Goal: Task Accomplishment & Management: Complete application form

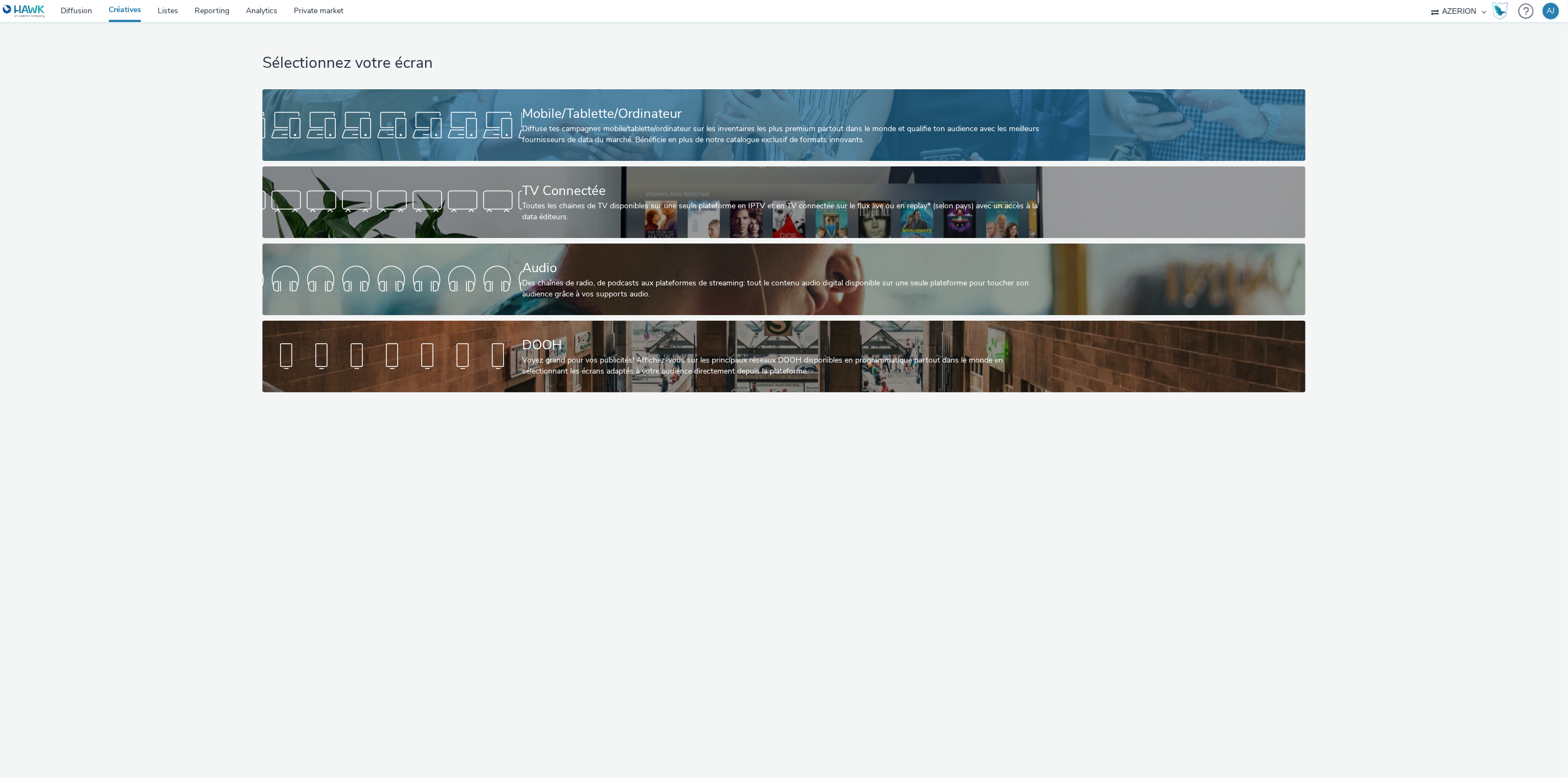
click at [609, 141] on div "Diffuse tes campagnes mobile/tablette/ordinateur sur les inventaires les plus p…" at bounding box center [782, 135] width 520 height 22
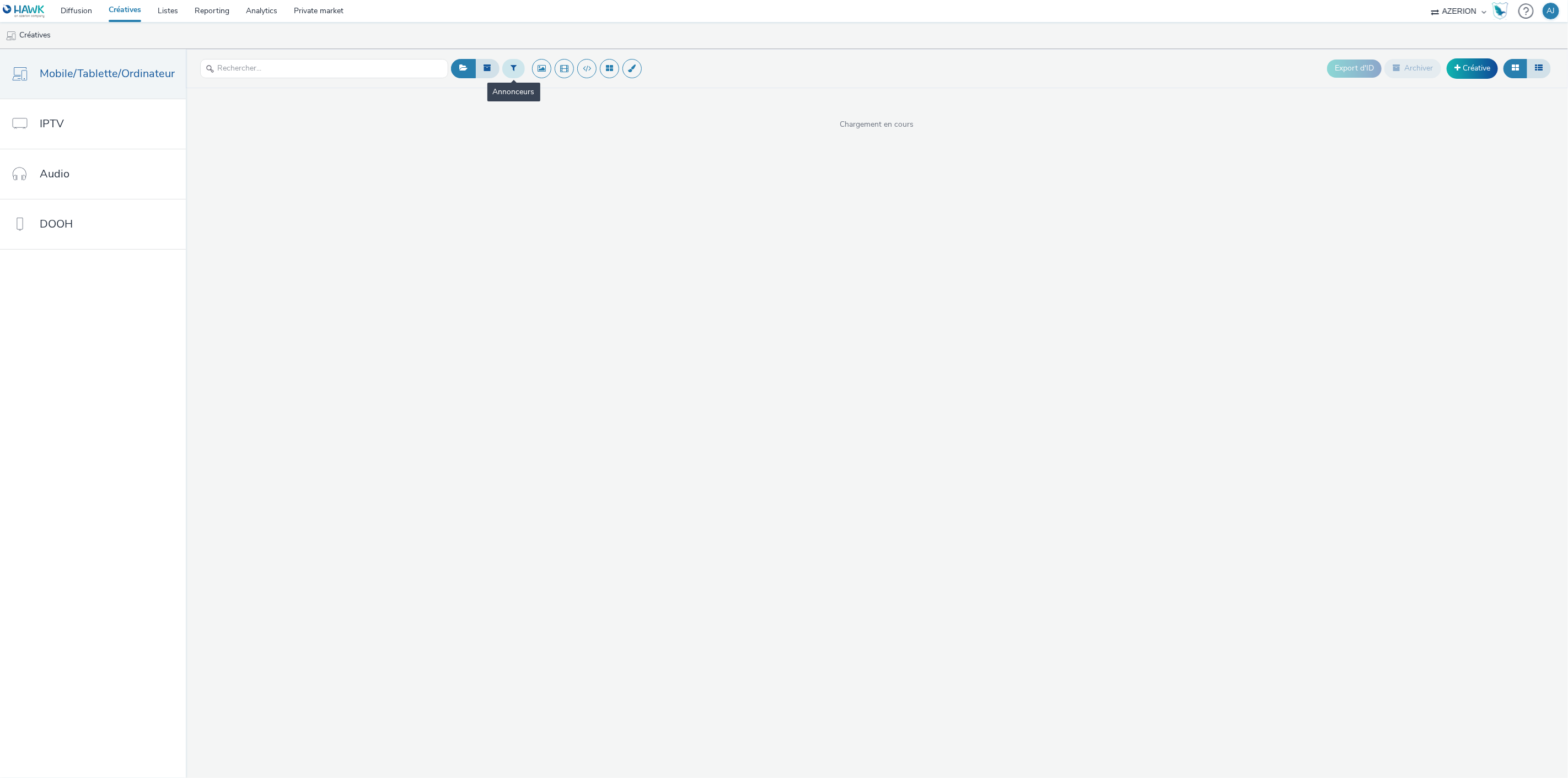
click at [510, 69] on icon at bounding box center [513, 68] width 6 height 7
click at [554, 78] on div "Sélectionner un annonceur..." at bounding box center [580, 69] width 110 height 18
type input "nintendo"
click at [560, 92] on span "Nintendo" at bounding box center [547, 89] width 31 height 11
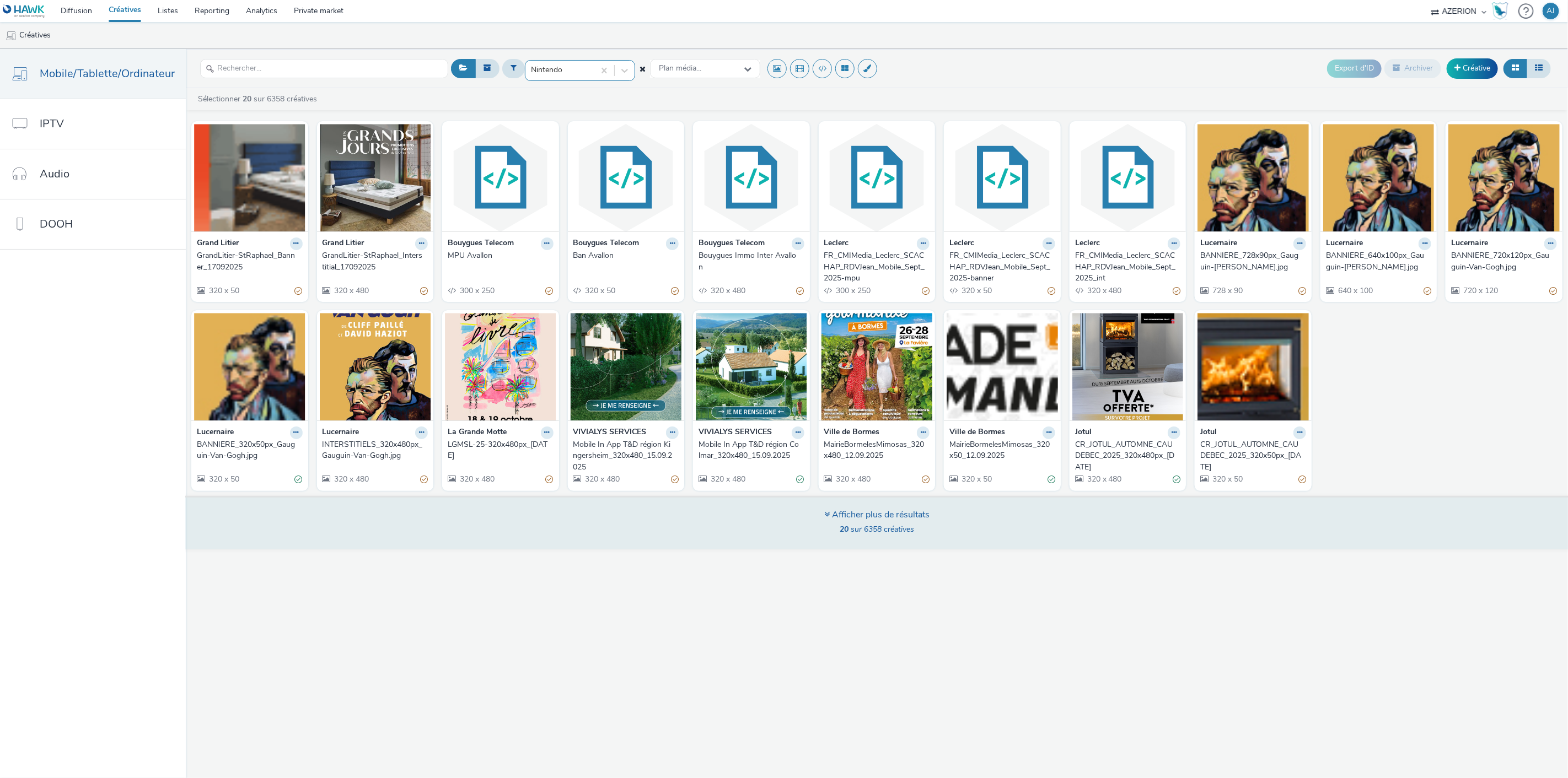
click at [856, 516] on div "Afficher plus de résultats" at bounding box center [877, 515] width 106 height 13
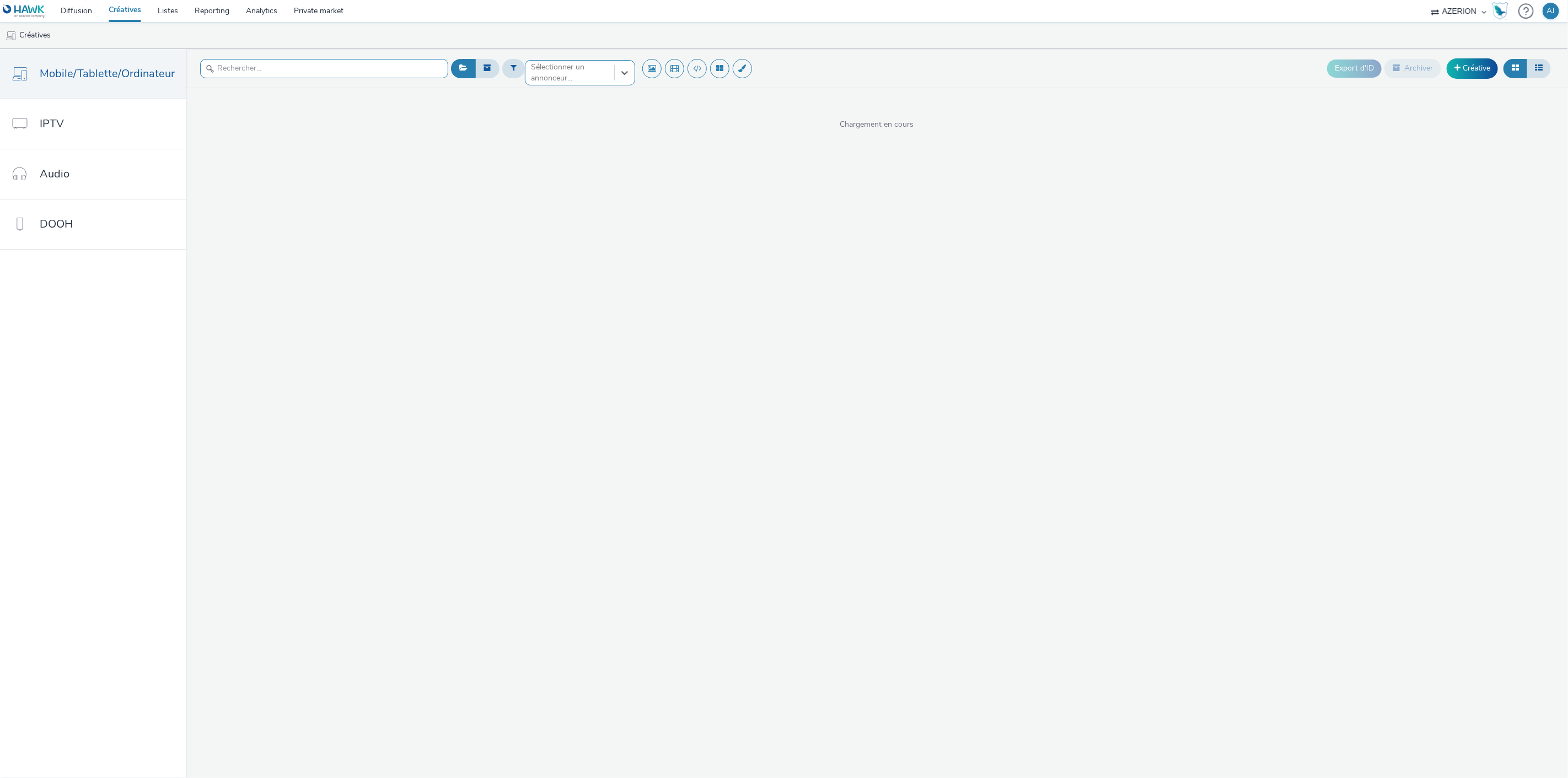
click at [332, 68] on input "text" at bounding box center [324, 68] width 248 height 20
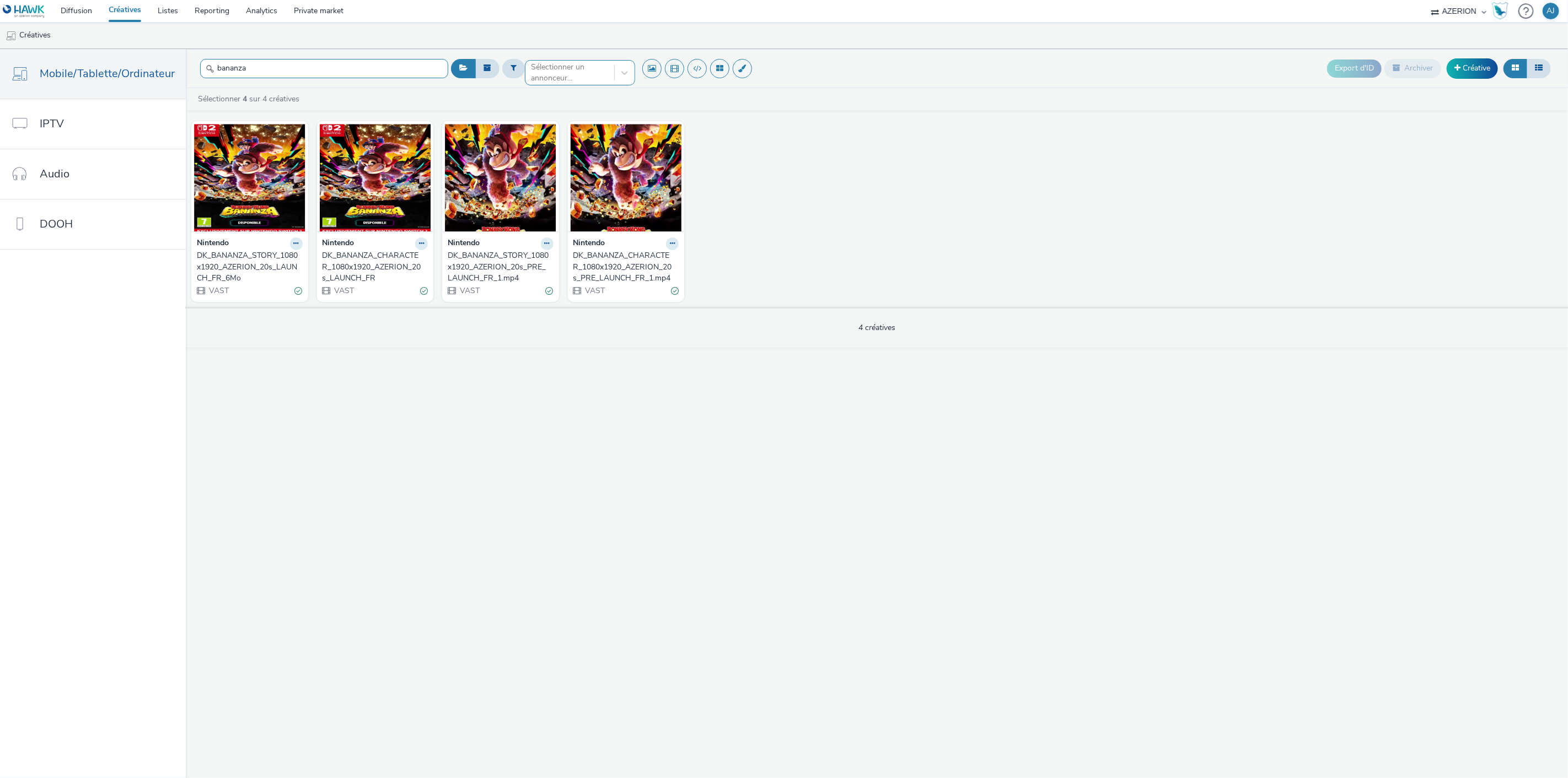
type input "bananza"
click at [236, 269] on div "DK_BANANZA_STORY_1080x1920_AZERION_20s_LAUNCH_FR_6Mo" at bounding box center [248, 267] width 102 height 34
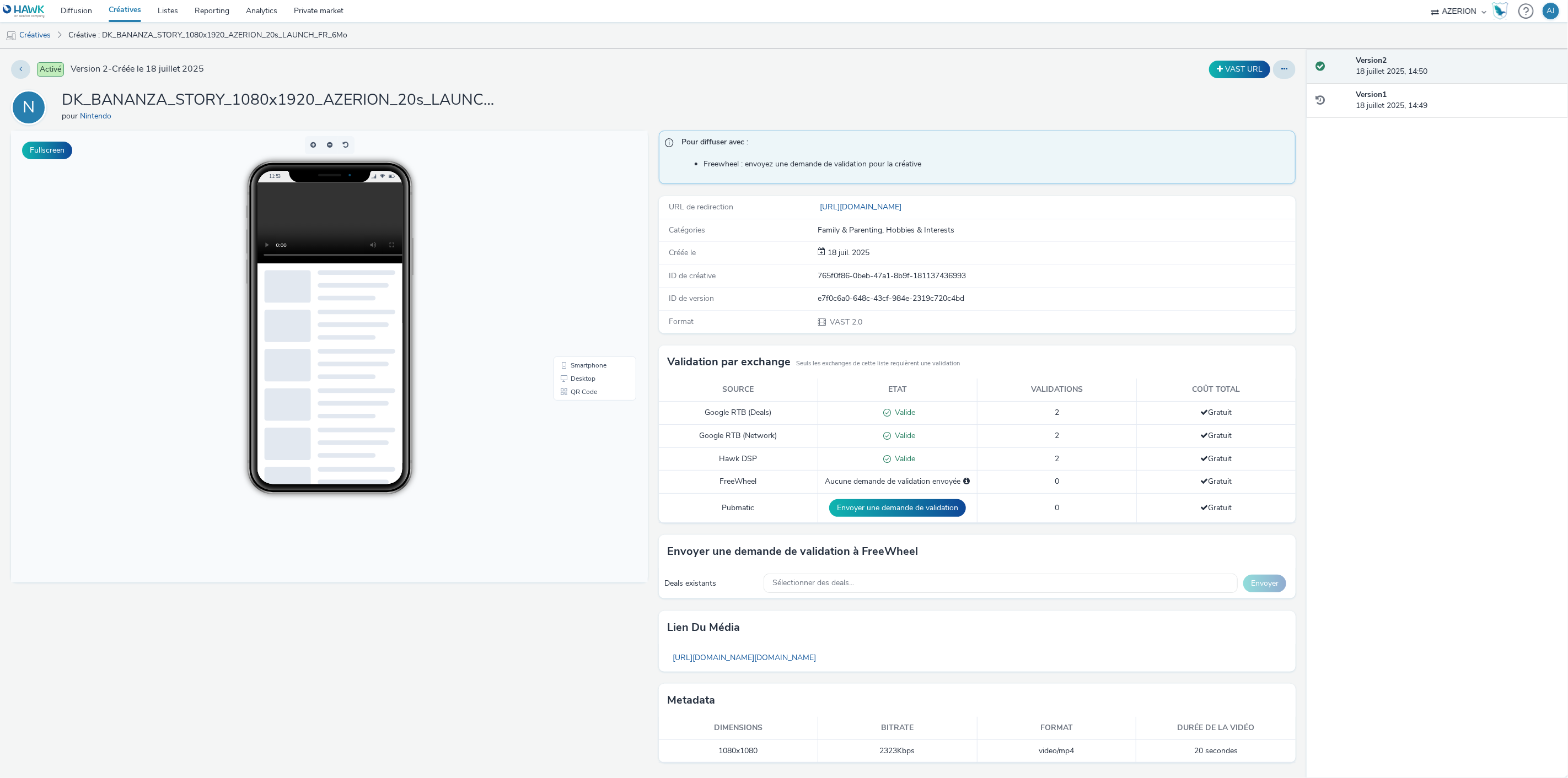
click at [582, 105] on div "N DK_BANANZA_STORY_1080x1920_AZERION_20s_LAUNCH_FR_6Mo pour Nintendo" at bounding box center [653, 108] width 1284 height 35
drag, startPoint x: 763, startPoint y: 117, endPoint x: 562, endPoint y: 114, distance: 201.0
click at [763, 117] on div "N DK_BANANZA_STORY_1080x1920_AZERION_20s_LAUNCH_FR_6Mo pour Nintendo" at bounding box center [653, 108] width 1284 height 35
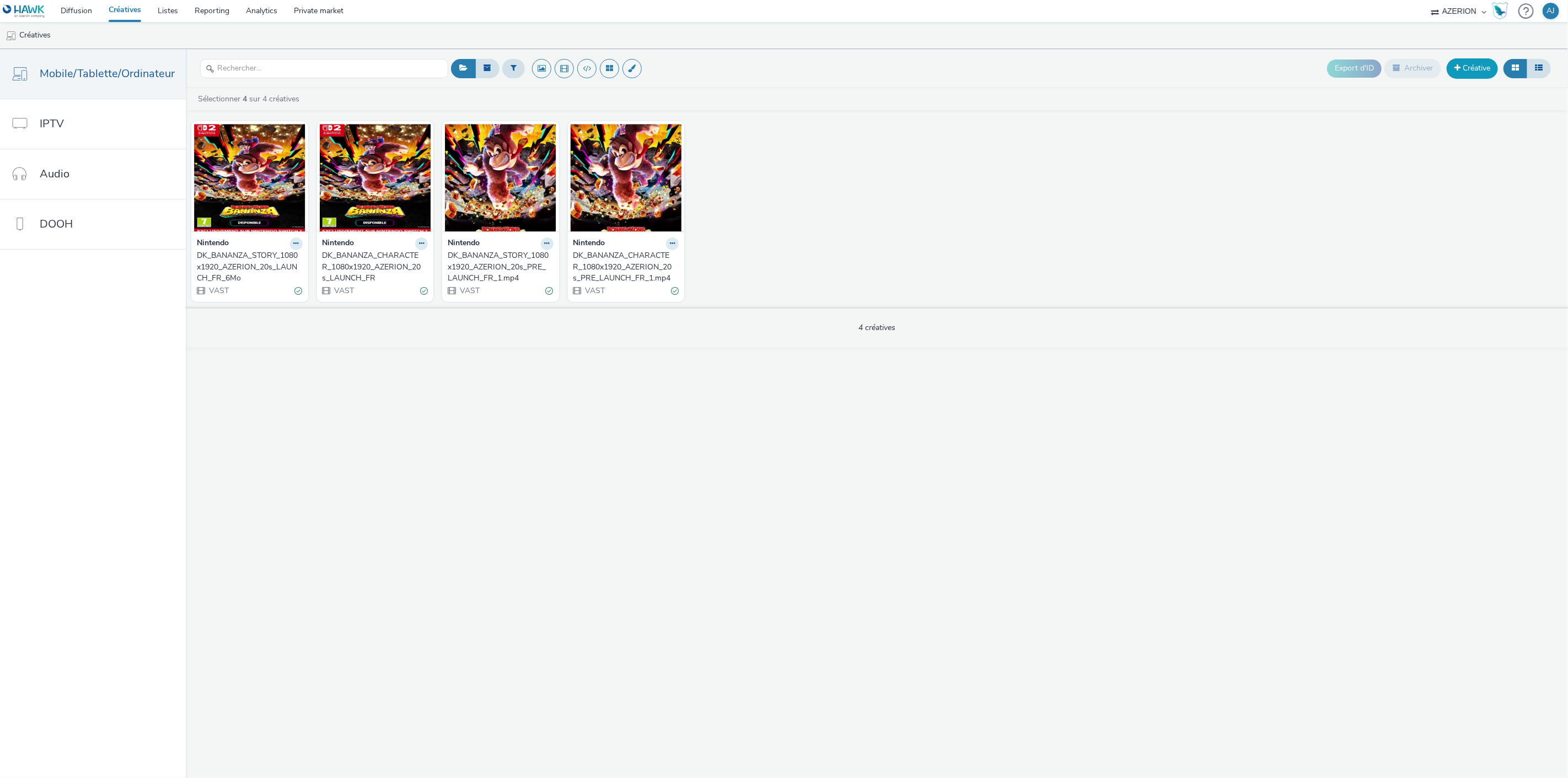
click at [1466, 70] on link "Créative" at bounding box center [1473, 68] width 51 height 20
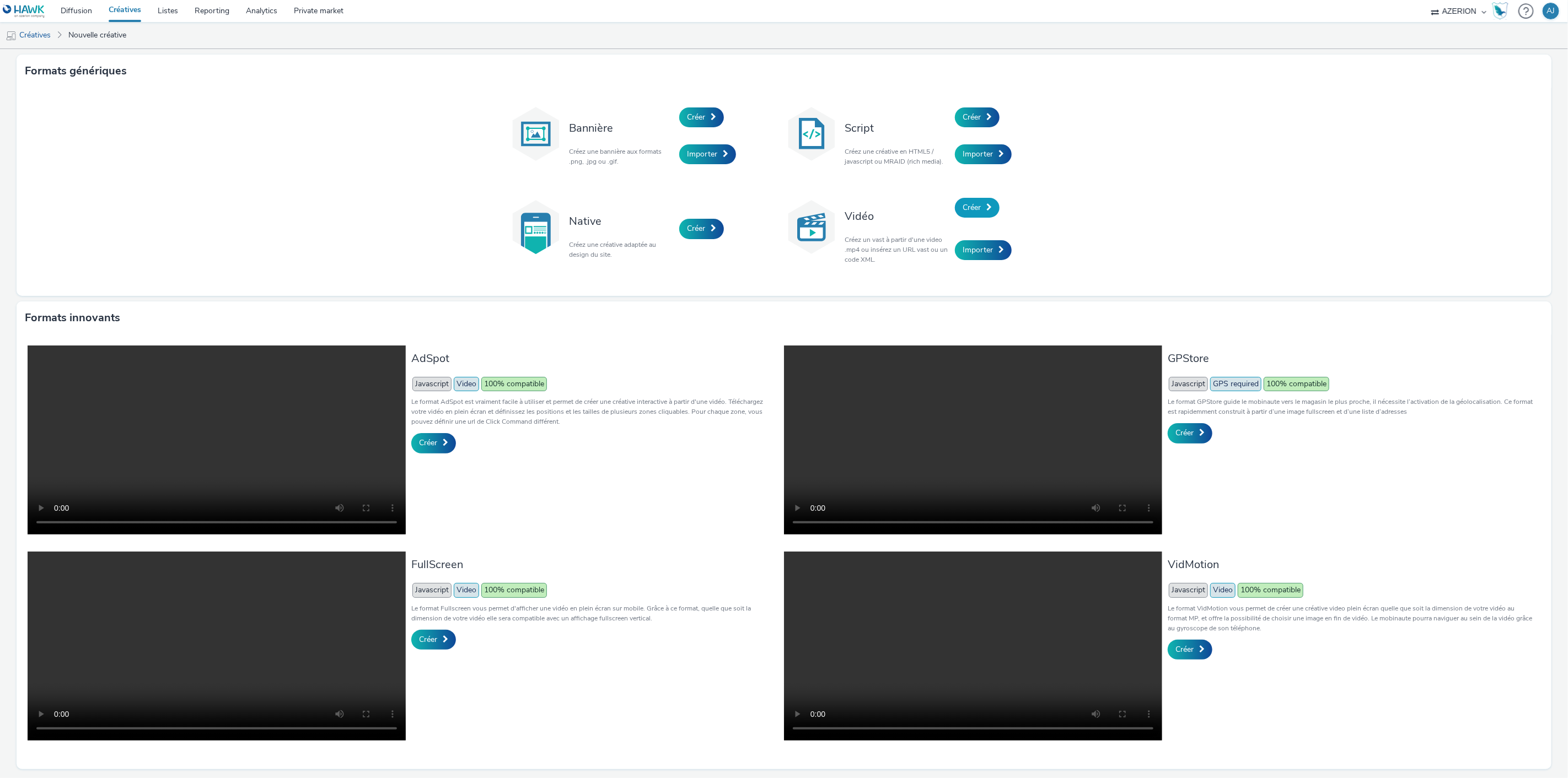
click at [971, 205] on span "Créer" at bounding box center [972, 207] width 18 height 10
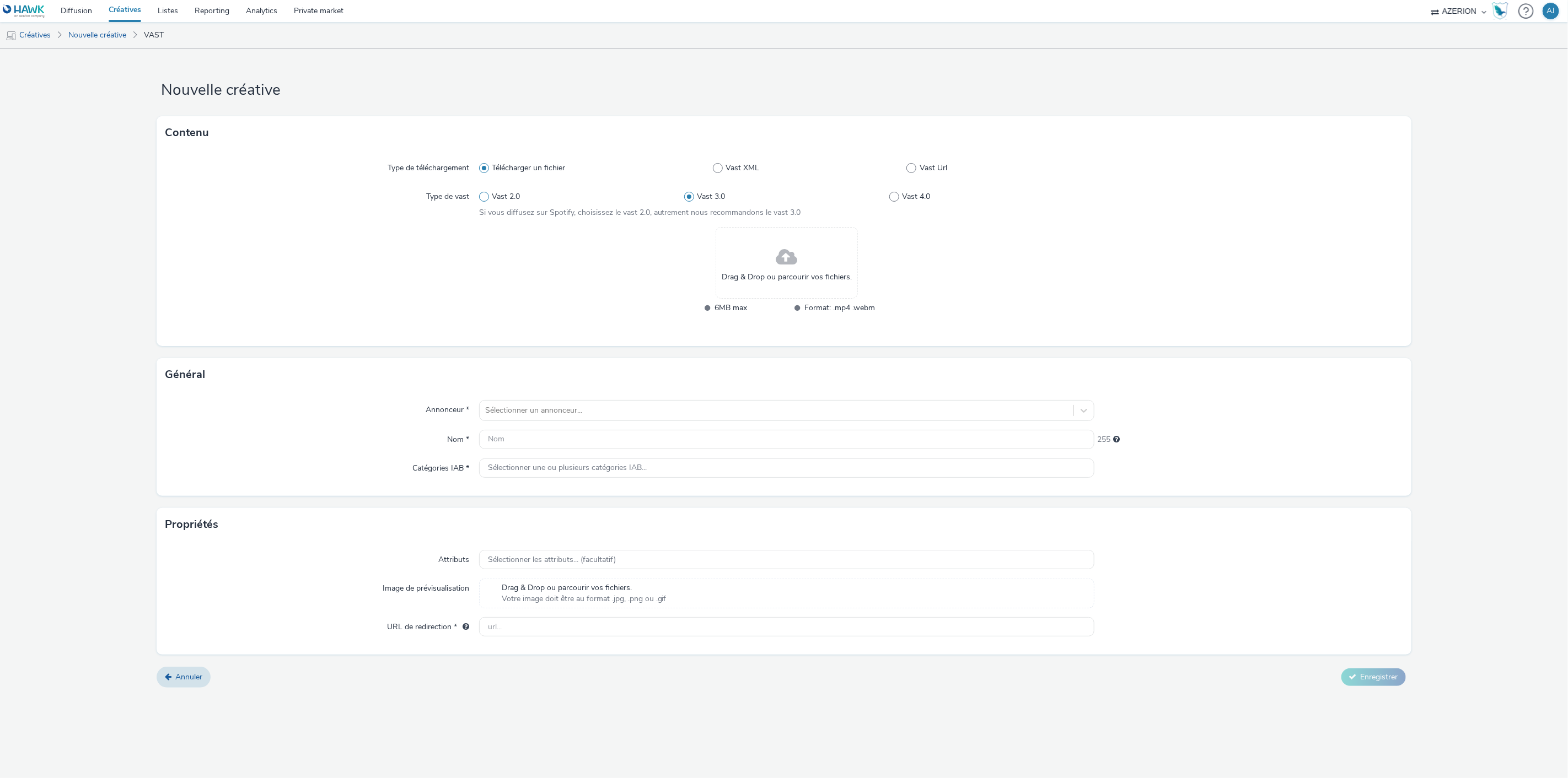
click at [494, 198] on span "Vast 2.0" at bounding box center [506, 197] width 28 height 11
click at [487, 198] on input "Vast 2.0" at bounding box center [483, 197] width 7 height 7
radio input "true"
radio input "false"
click at [928, 169] on span "Vast Url" at bounding box center [933, 168] width 28 height 11
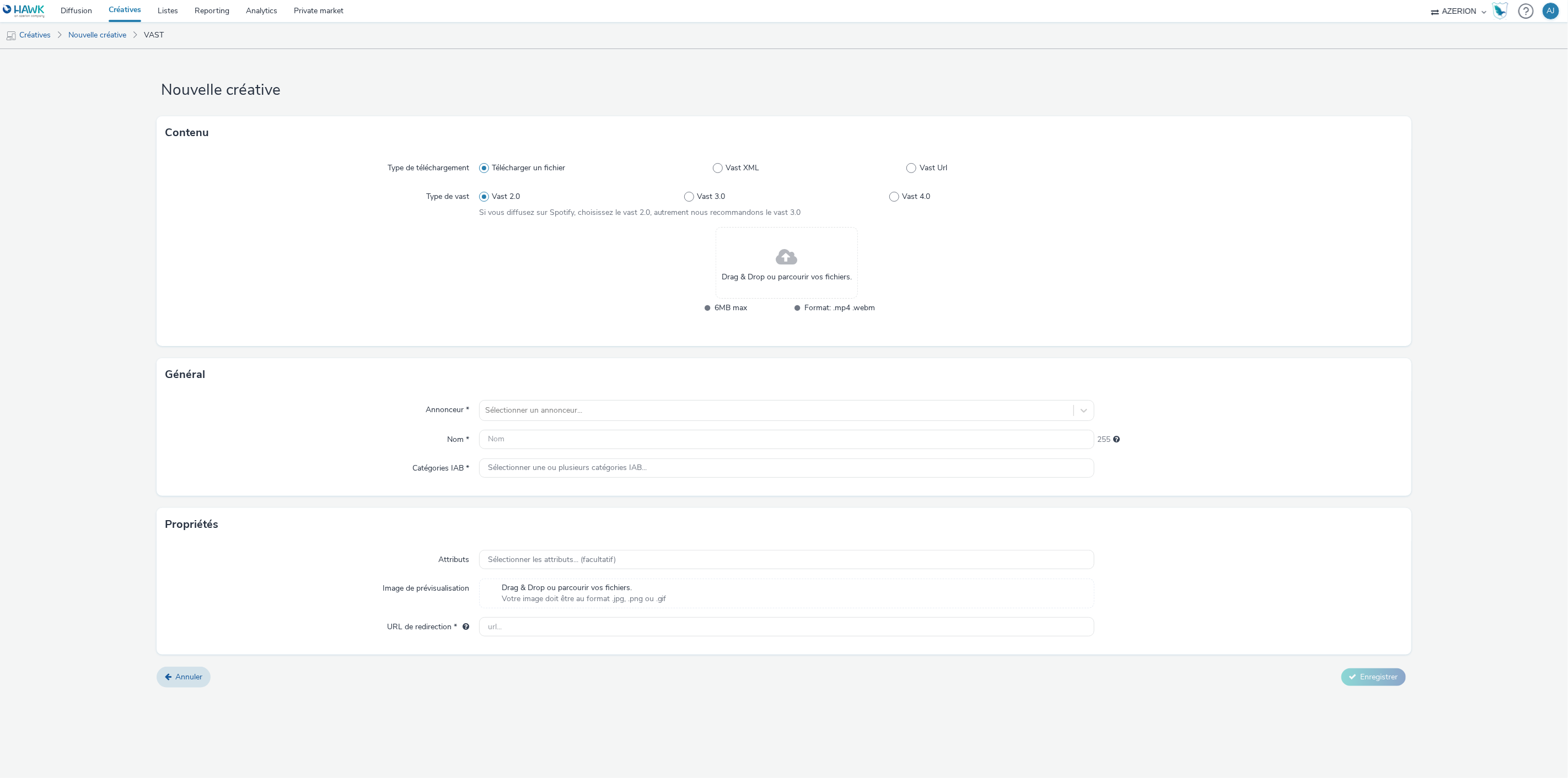
click at [914, 169] on input "Vast Url" at bounding box center [910, 168] width 7 height 7
radio input "false"
radio input "true"
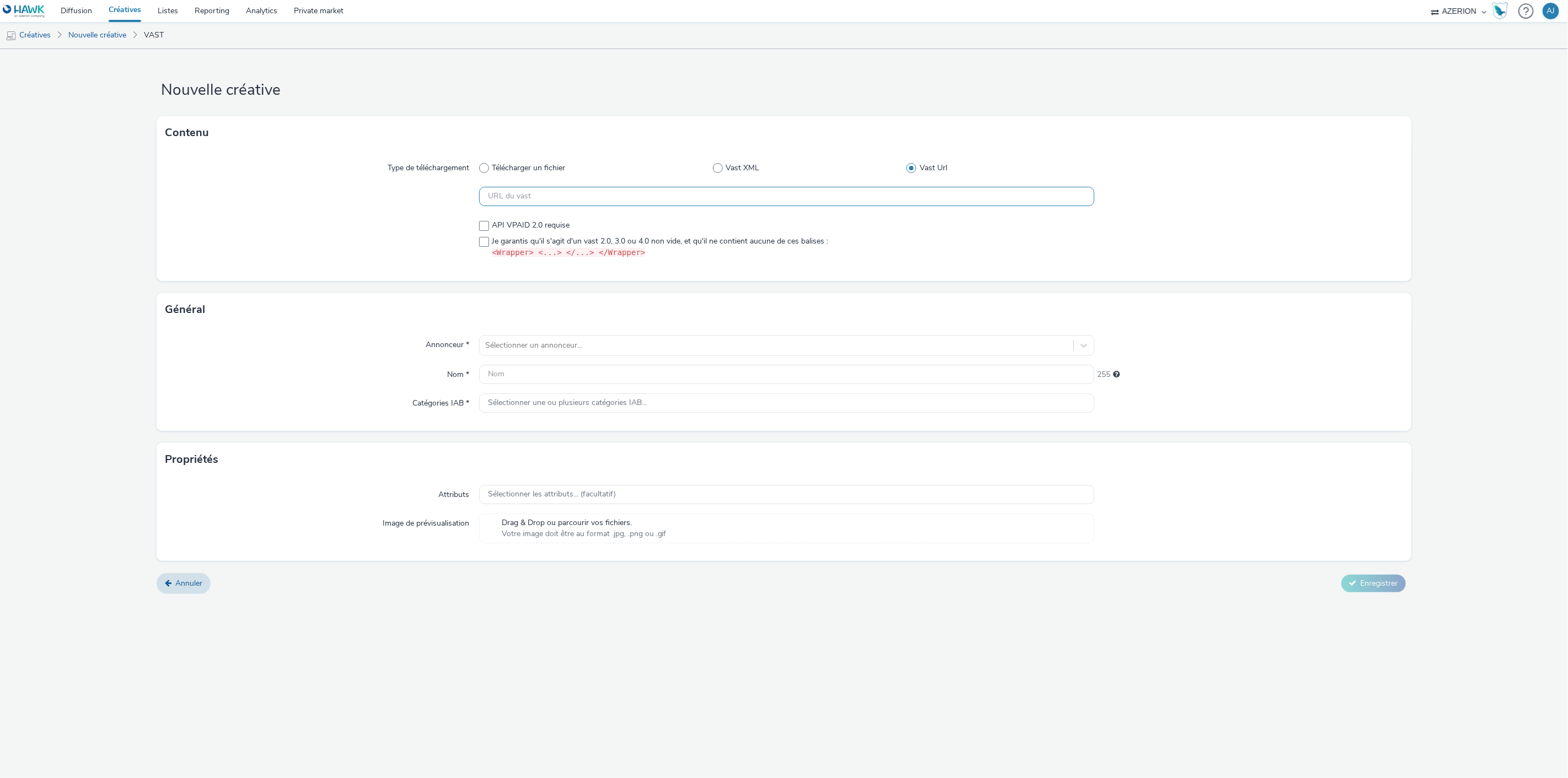
click at [605, 194] on input "text" at bounding box center [787, 196] width 616 height 20
paste input "https://servedby.flashtalking.com/imp/1/290233;9932510;208;xml;Azerion;AzerionN…"
type input "https://servedby.flashtalking.com/imp/1/290233;9932510;208;xml;Azerion;AzerionN…"
click at [674, 267] on div "Type de téléchargement Télécharger un fichier Vast XML Vast Url https://servedb…" at bounding box center [784, 215] width 1255 height 132
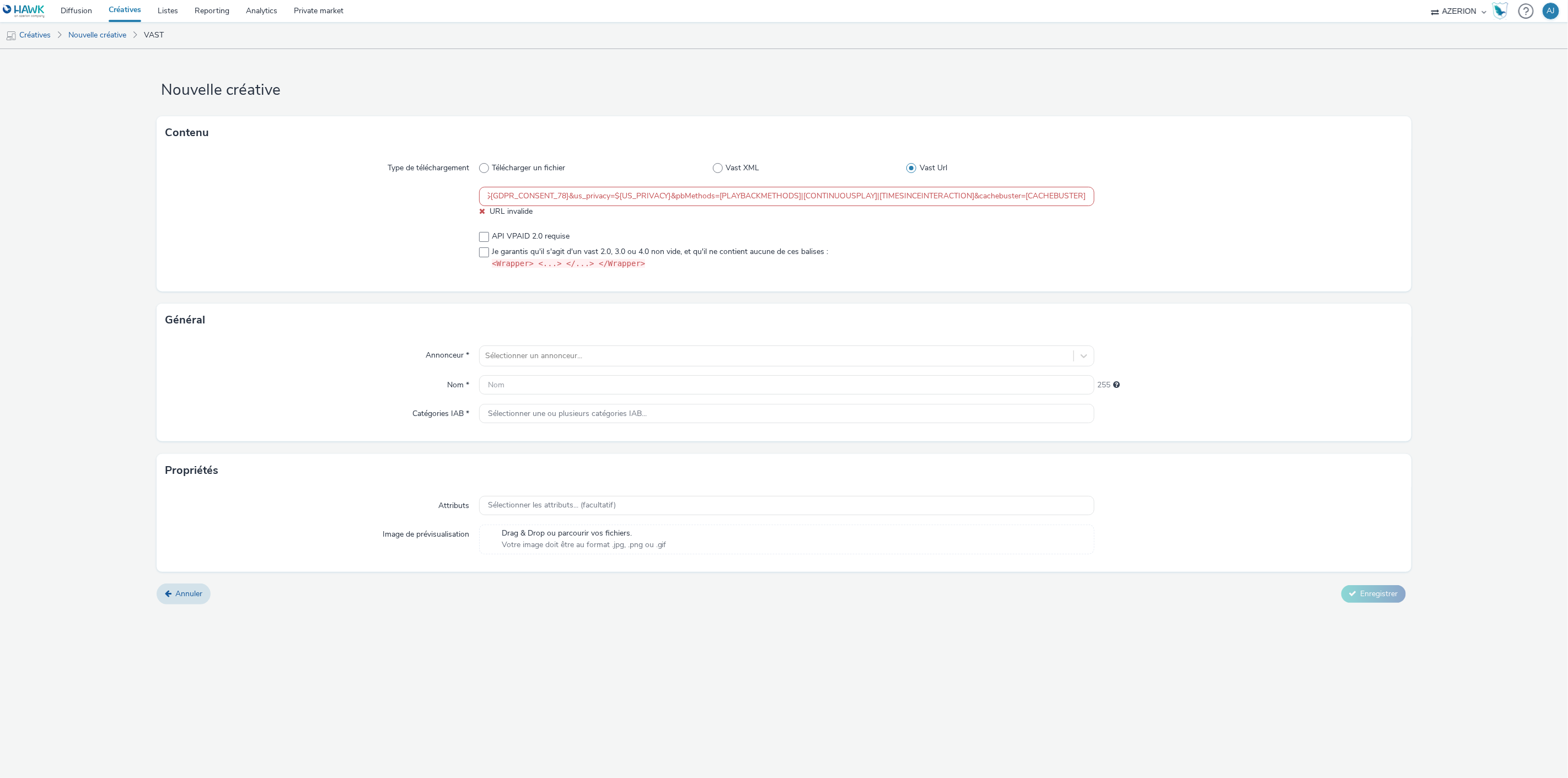
scroll to position [0, 0]
click at [552, 252] on span "Je garantis qu'il s'agit d'un vast 2.0, 3.0 ou 4.0 non vide, et qu'il ne contie…" at bounding box center [660, 258] width 336 height 23
checkbox input "true"
click at [502, 233] on span "API VPAID 2.0 requise" at bounding box center [531, 236] width 78 height 11
checkbox input "true"
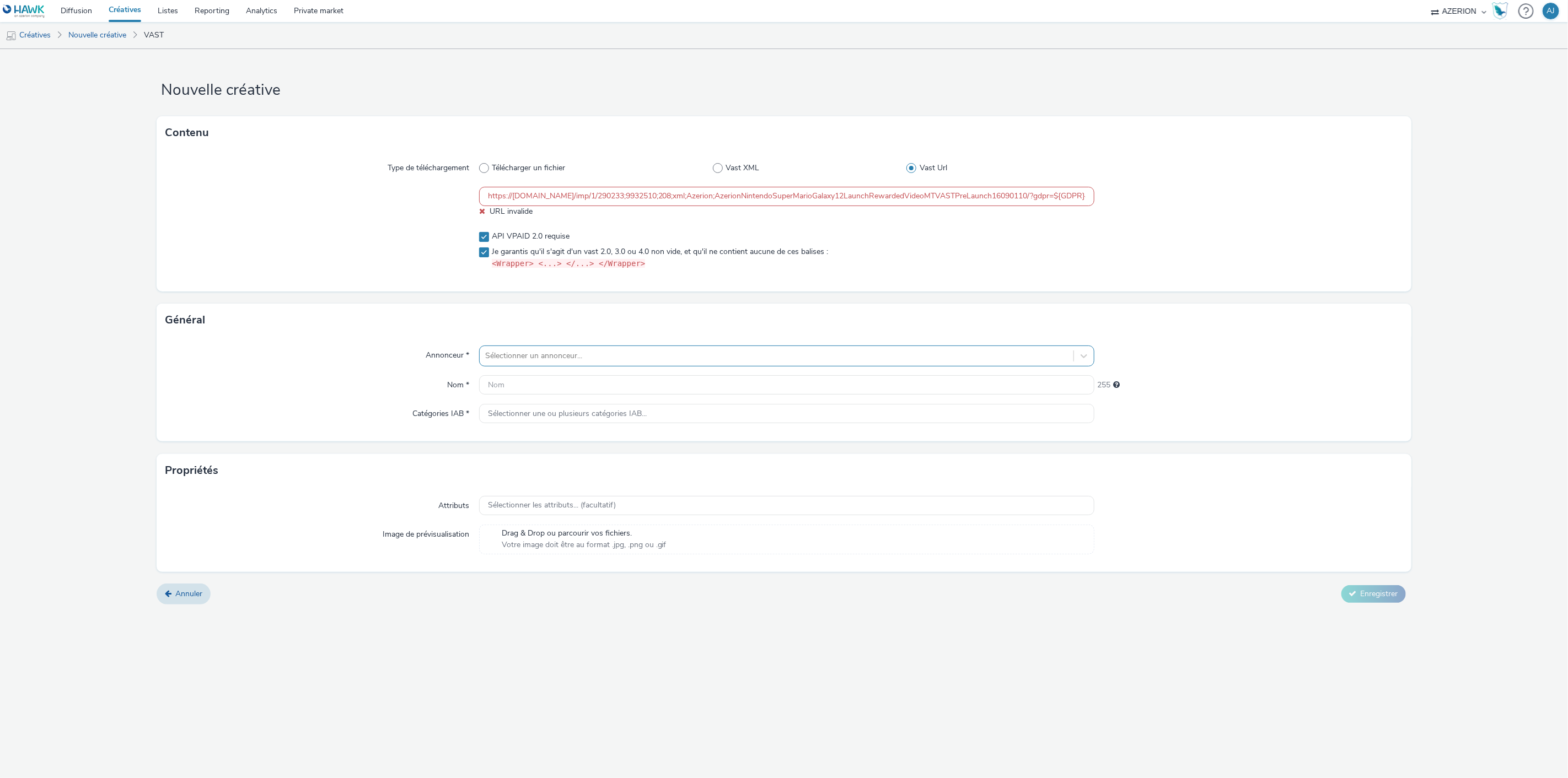
click at [588, 357] on div at bounding box center [777, 357] width 583 height 14
type input "ninten"
click at [591, 379] on li "N Nintendo" at bounding box center [787, 387] width 616 height 37
click at [565, 385] on input "text" at bounding box center [787, 385] width 616 height 20
click at [575, 390] on input "text" at bounding box center [787, 385] width 616 height 20
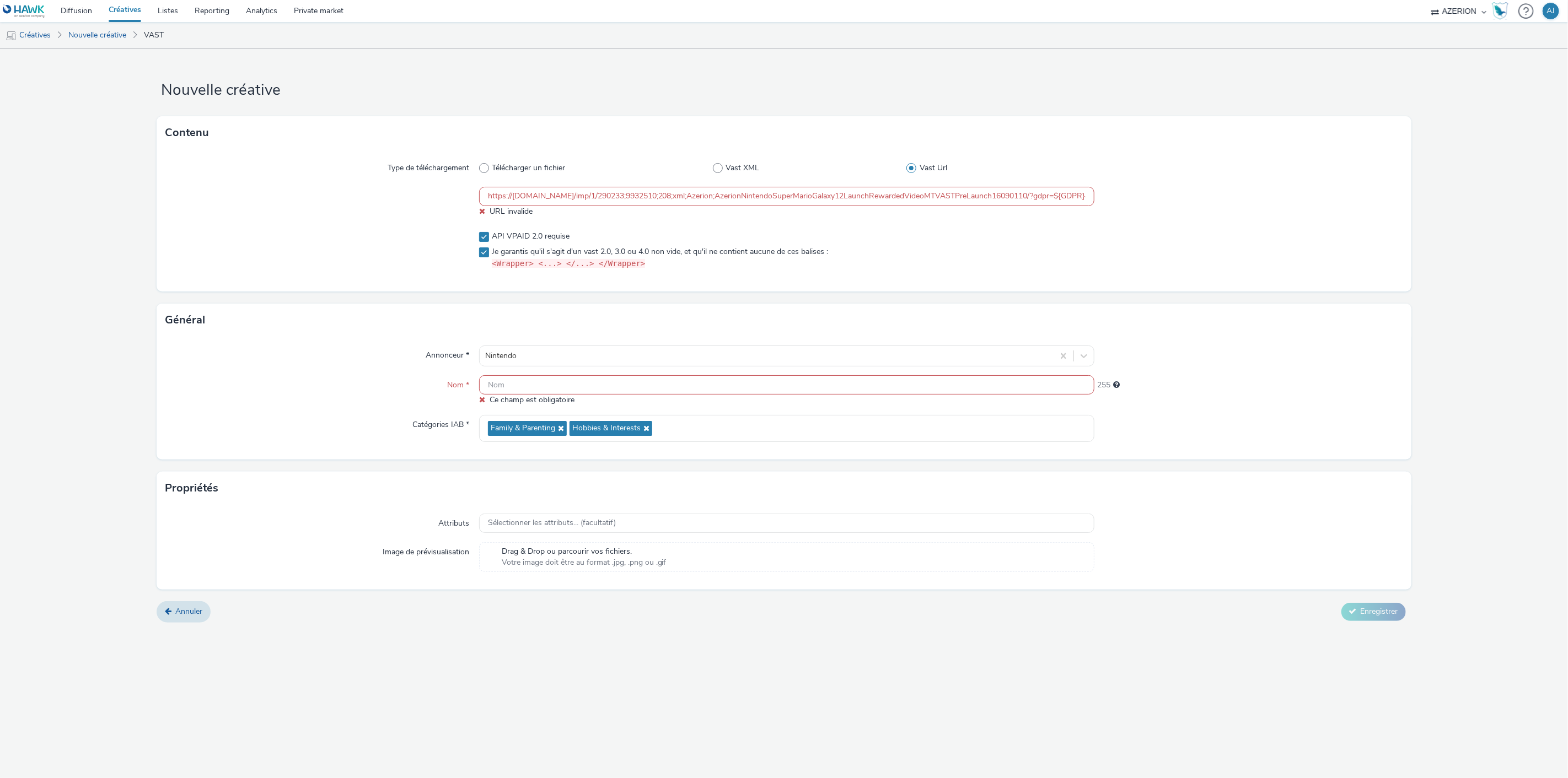
click at [669, 382] on input "text" at bounding box center [787, 385] width 616 height 20
paste input "Azerion_Nintendo_Super Mario Galaxy 1+2 Launch_Rewarded Video_MT_VAST_PreLaunch…"
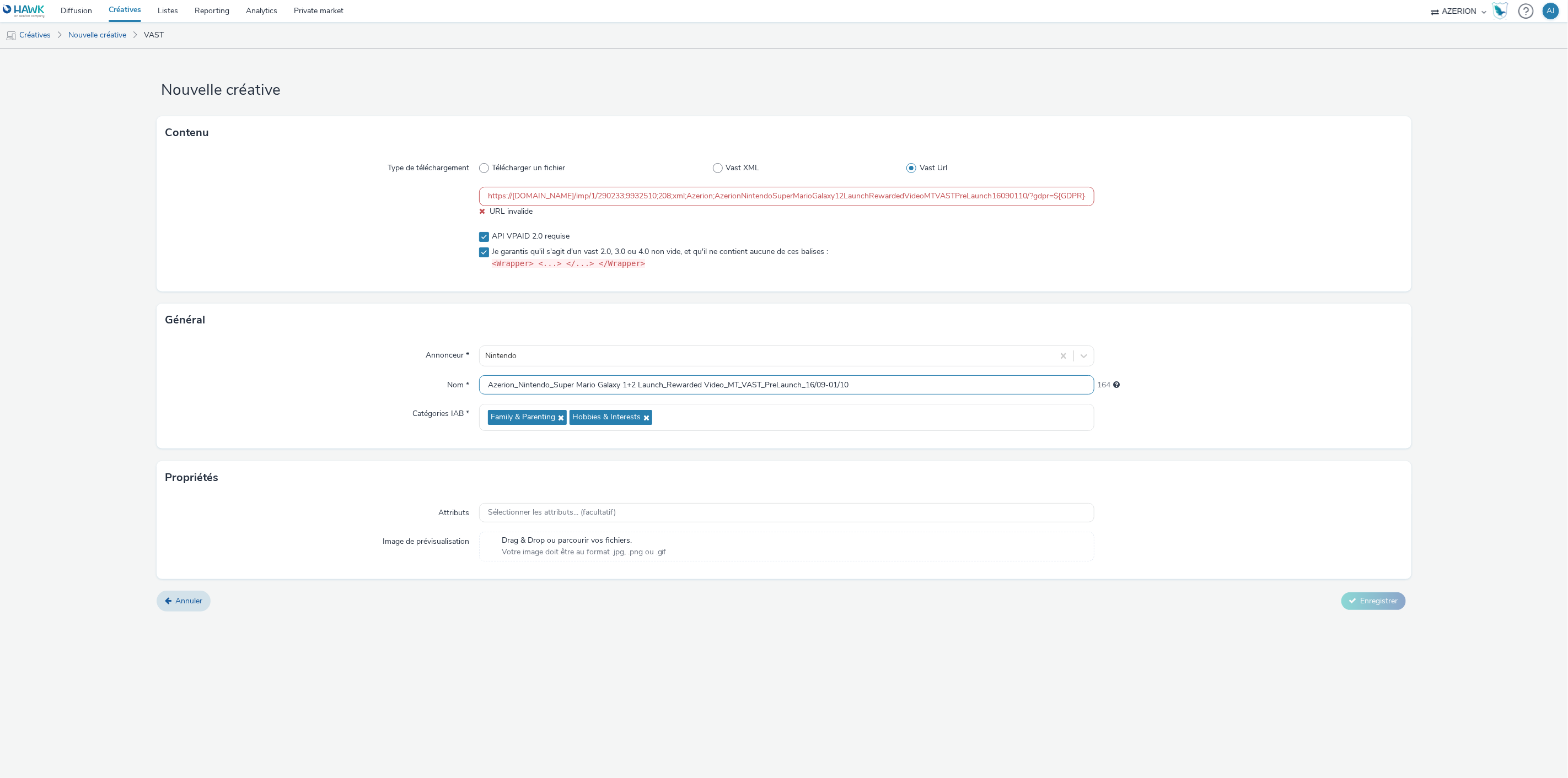
type input "Azerion_Nintendo_Super Mario Galaxy 1+2 Launch_Rewarded Video_MT_VAST_PreLaunch…"
click at [580, 470] on div "Propriétés" at bounding box center [784, 478] width 1255 height 33
drag, startPoint x: 565, startPoint y: 252, endPoint x: 543, endPoint y: 252, distance: 22.0
click at [565, 252] on span "Je garantis qu'il s'agit d'un vast 2.0, 3.0 ou 4.0 non vide, et qu'il ne contie…" at bounding box center [660, 258] width 336 height 23
checkbox input "false"
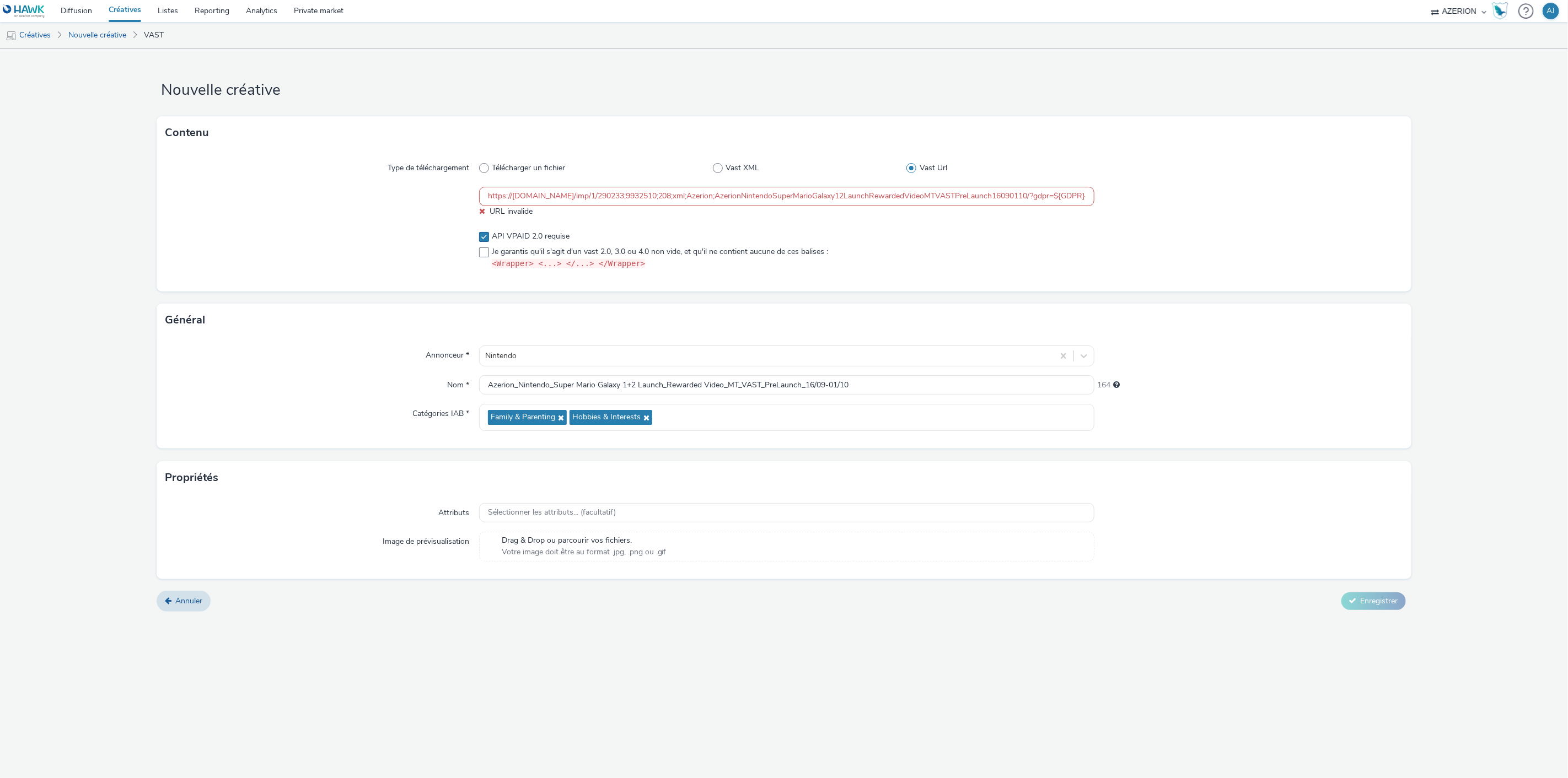
click at [528, 239] on span "API VPAID 2.0 requise" at bounding box center [531, 236] width 78 height 11
checkbox input "false"
click at [654, 223] on div "Type de téléchargement Télécharger un fichier Vast XML Vast Url https://servedb…" at bounding box center [784, 221] width 1255 height 142
drag, startPoint x: 924, startPoint y: 251, endPoint x: 971, endPoint y: 204, distance: 66.5
click at [925, 248] on label "Je garantis qu'il s'agit d'un vast 2.0, 3.0 ou 4.0 non vide, et qu'il ne contie…" at bounding box center [787, 258] width 616 height 23
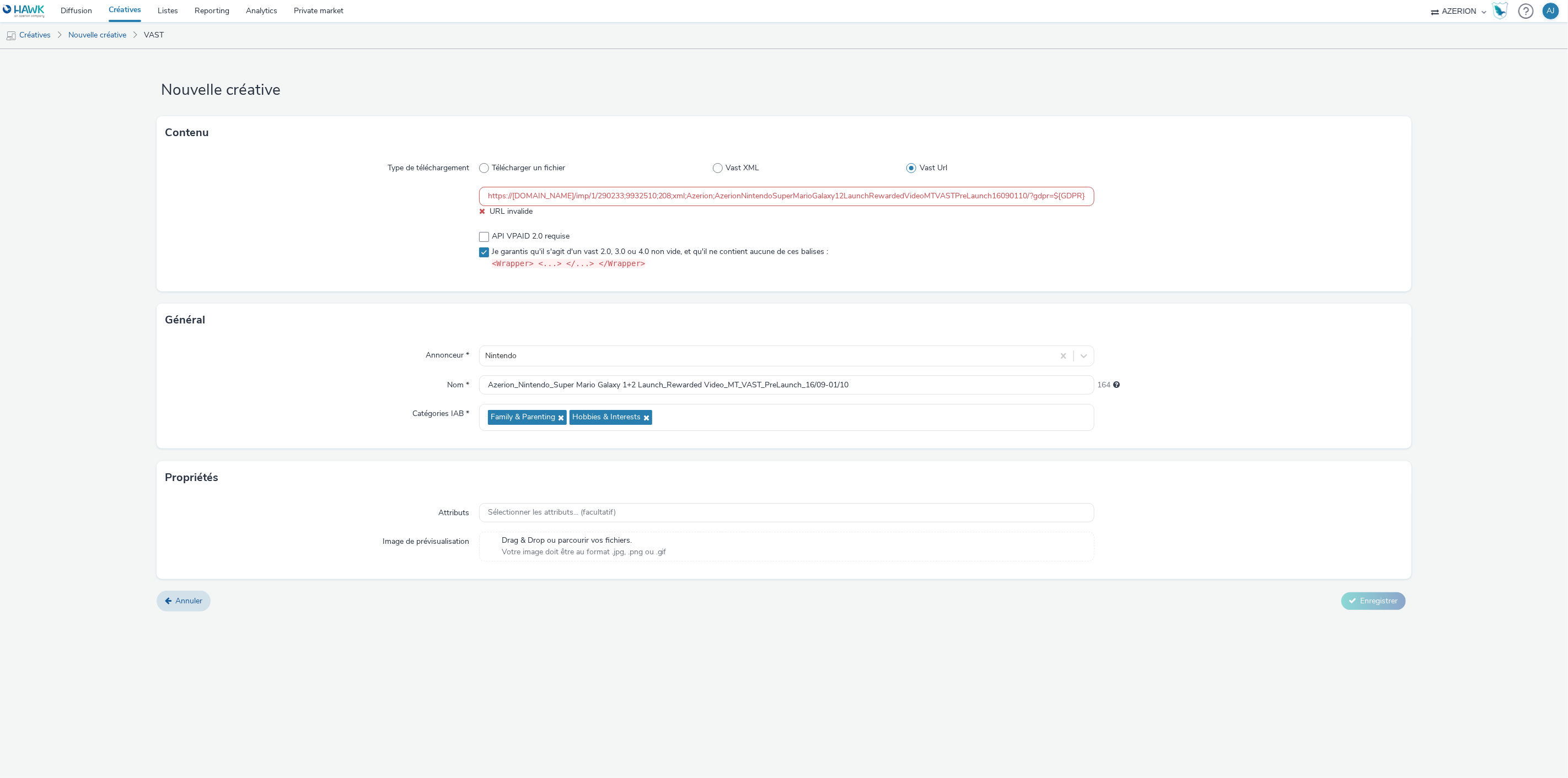
checkbox input "true"
drag, startPoint x: 980, startPoint y: 195, endPoint x: 1149, endPoint y: 199, distance: 169.0
click at [1149, 199] on div "https://servedby.flashtalking.com/imp/1/290233;9932510;208;xml;Azerion;AzerionN…" at bounding box center [784, 202] width 1237 height 30
click at [999, 227] on div "API VPAID 2.0 requise Je garantis qu'il s'agit d'un vast 2.0, 3.0 ou 4.0 non vi…" at bounding box center [787, 250] width 616 height 47
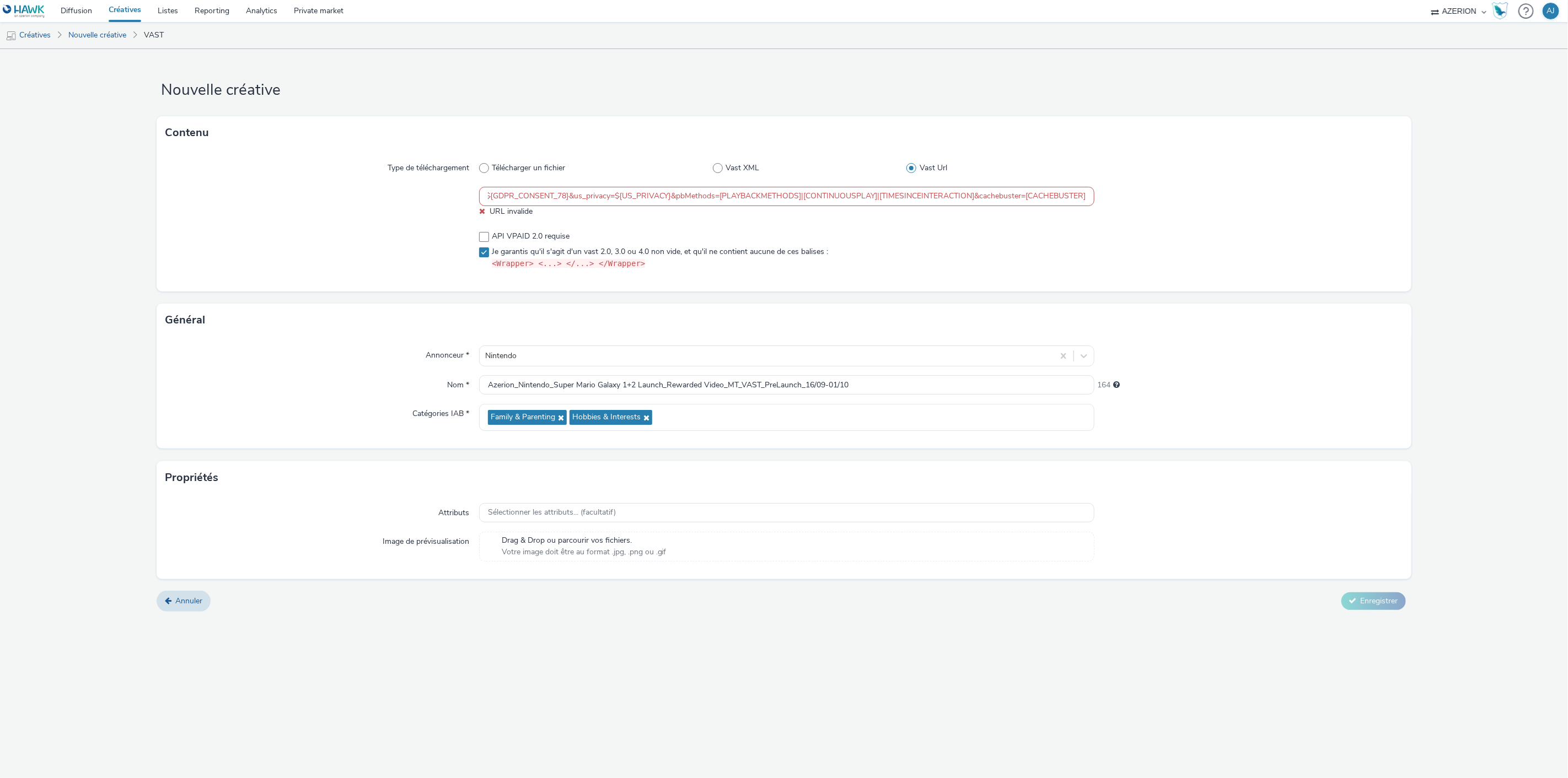
scroll to position [0, 0]
drag, startPoint x: 1043, startPoint y: 191, endPoint x: 1106, endPoint y: 198, distance: 63.4
click at [1142, 197] on div "https://servedby.flashtalking.com/imp/1/290233;9932510;208;xml;Azerion;AzerionN…" at bounding box center [784, 202] width 1237 height 30
click at [579, 200] on input "https://servedby.flashtalking.com/imp/1/290233;9932510;208;xml;Azerion;AzerionN…" at bounding box center [787, 196] width 616 height 20
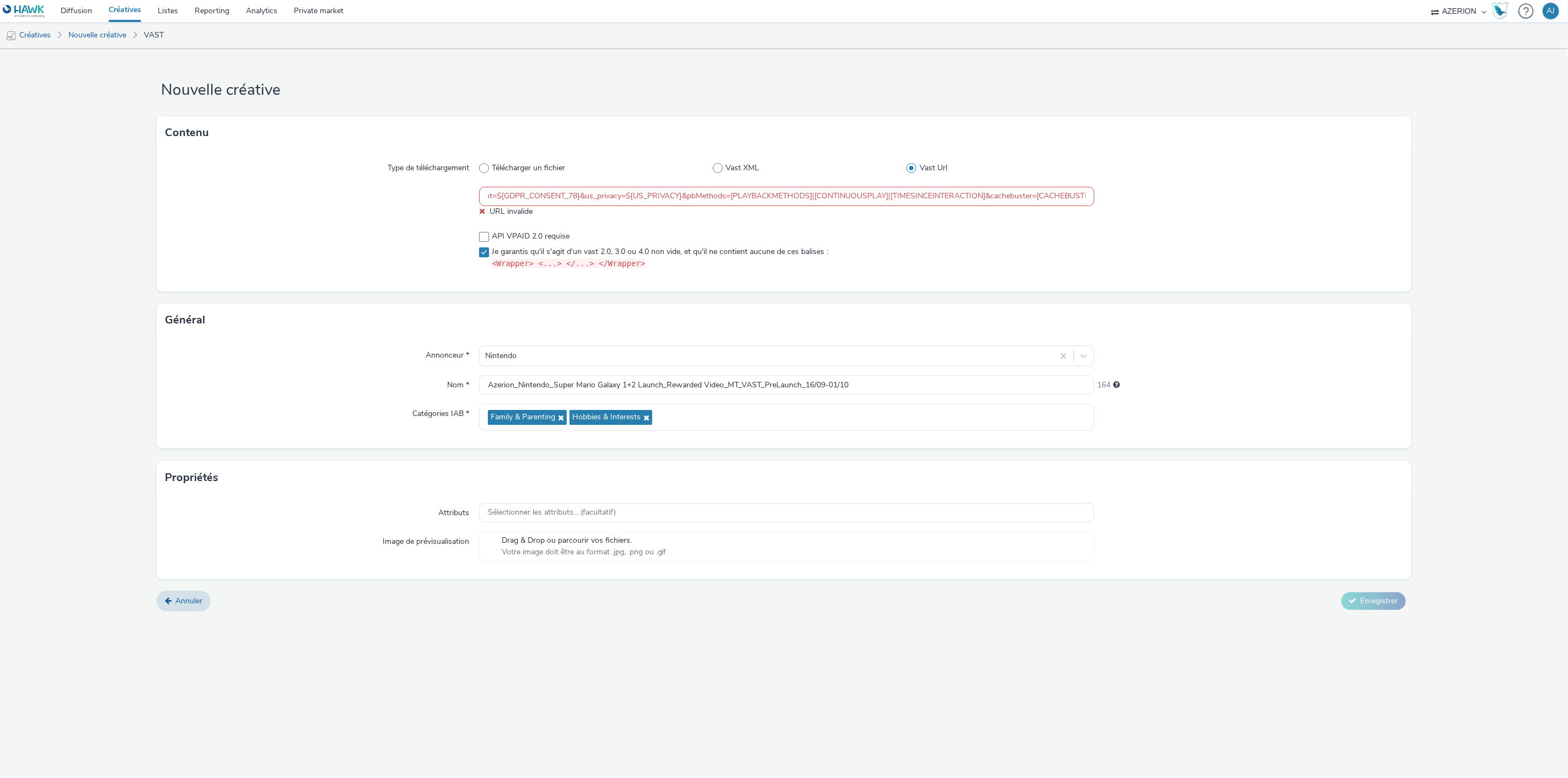
click at [528, 197] on input "https://servedby.flashtalking.com/imp/1/290233;9932510;208;xml;Azerion;AzerionN…" at bounding box center [787, 196] width 616 height 20
drag, startPoint x: 510, startPoint y: 201, endPoint x: 533, endPoint y: 208, distance: 24.0
click at [533, 208] on div "https://servedby.flashtalking.com/imp/1/290233;9932510;208;xml;Azerion;AzerionN…" at bounding box center [787, 202] width 616 height 30
drag, startPoint x: 503, startPoint y: 197, endPoint x: 1309, endPoint y: 207, distance: 806.1
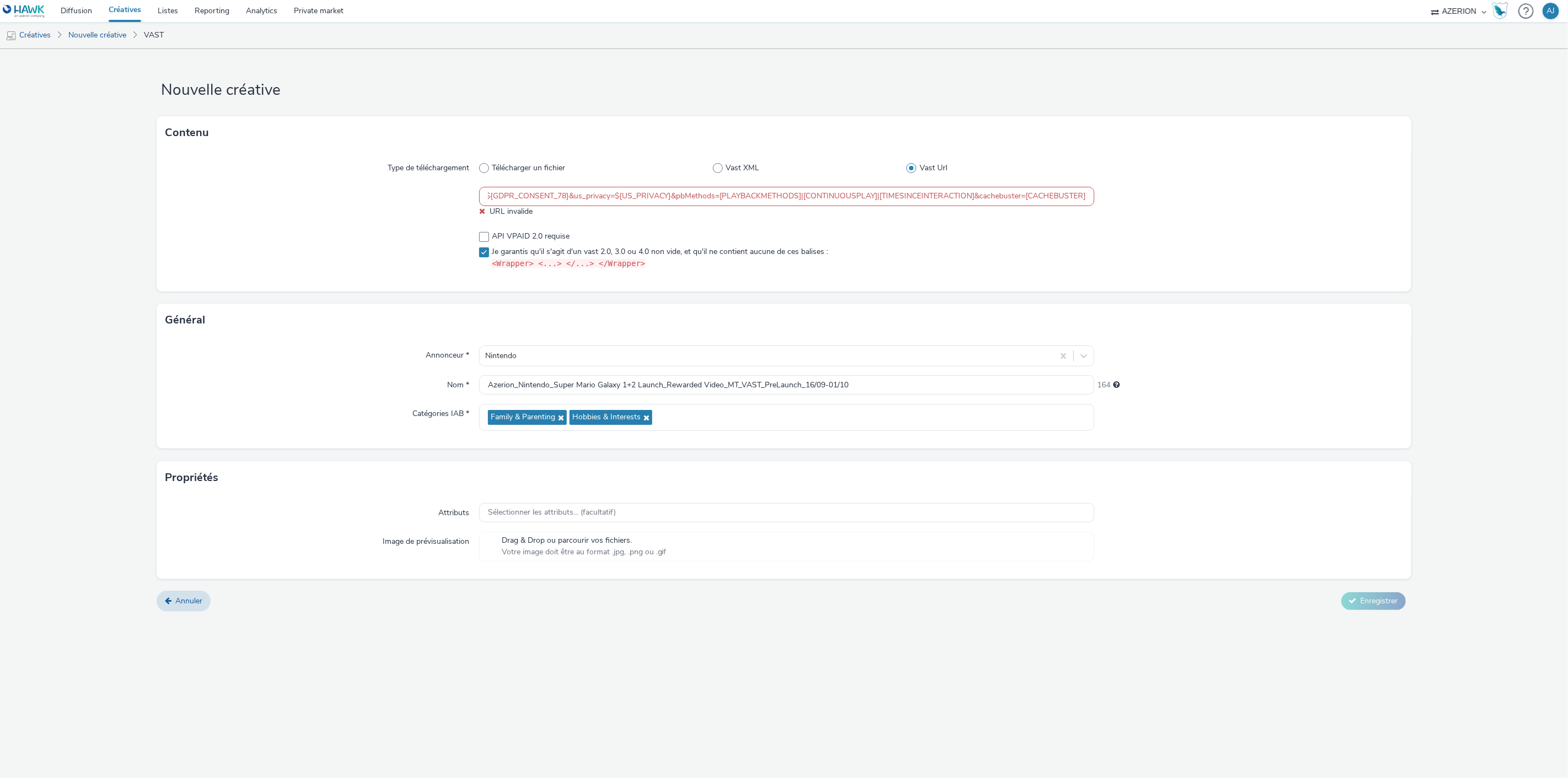
click at [1309, 207] on div "https://servedby.flashtalking.com/imp/1/290233;9932510;208;xml;Azerion;AzerionN…" at bounding box center [784, 202] width 1237 height 30
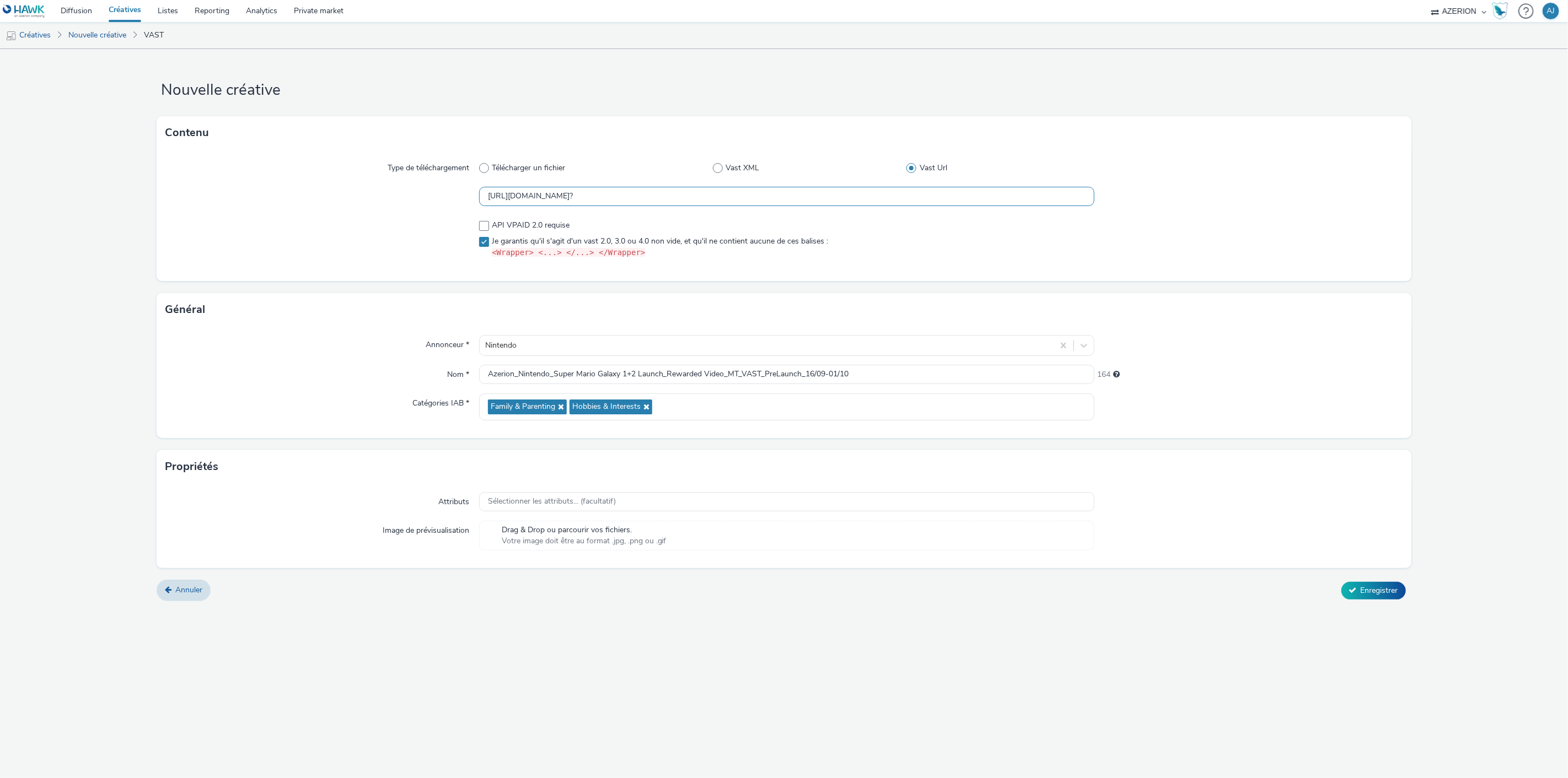
scroll to position [1, 0]
type input "https://servedby.flashtalking.com/imp/1/290233;9932510;208;xml;Azerion;AzerionN…"
click at [1144, 246] on div at bounding box center [1248, 239] width 308 height 47
click at [509, 223] on span "API VPAID 2.0 requise" at bounding box center [531, 225] width 78 height 11
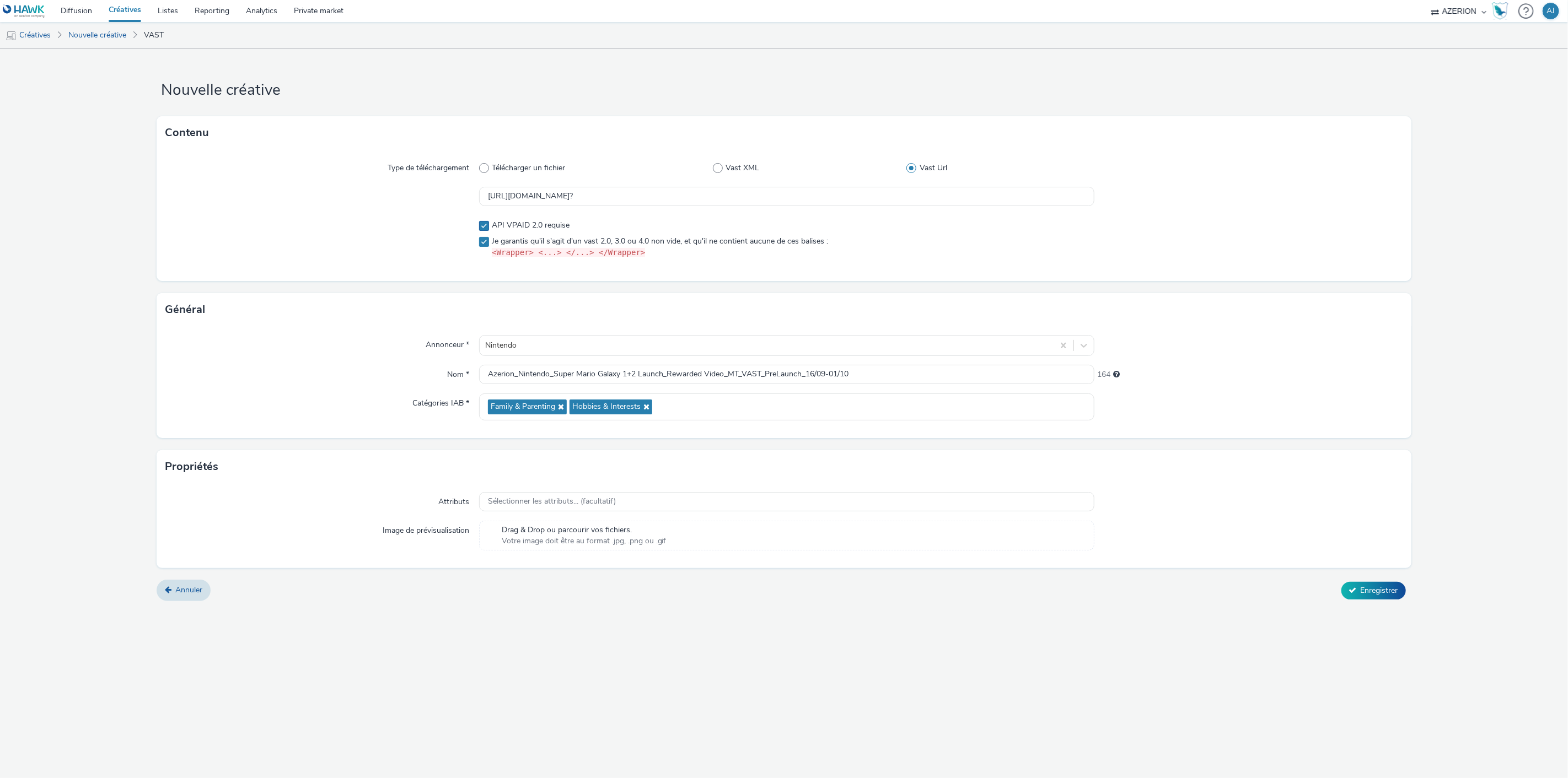
click at [696, 227] on label "API VPAID 2.0 requise" at bounding box center [787, 225] width 616 height 11
click at [543, 227] on span "API VPAID 2.0 requise" at bounding box center [531, 225] width 78 height 11
checkbox input "true"
click at [1021, 232] on div "API VPAID 2.0 requise Je garantis qu'il s'agit d'un vast 2.0, 3.0 ou 4.0 non vi…" at bounding box center [787, 239] width 616 height 39
click at [1081, 194] on input "https://servedby.flashtalking.com/imp/1/290233;9932510;208;xml;Azerion;AzerionN…" at bounding box center [787, 196] width 616 height 20
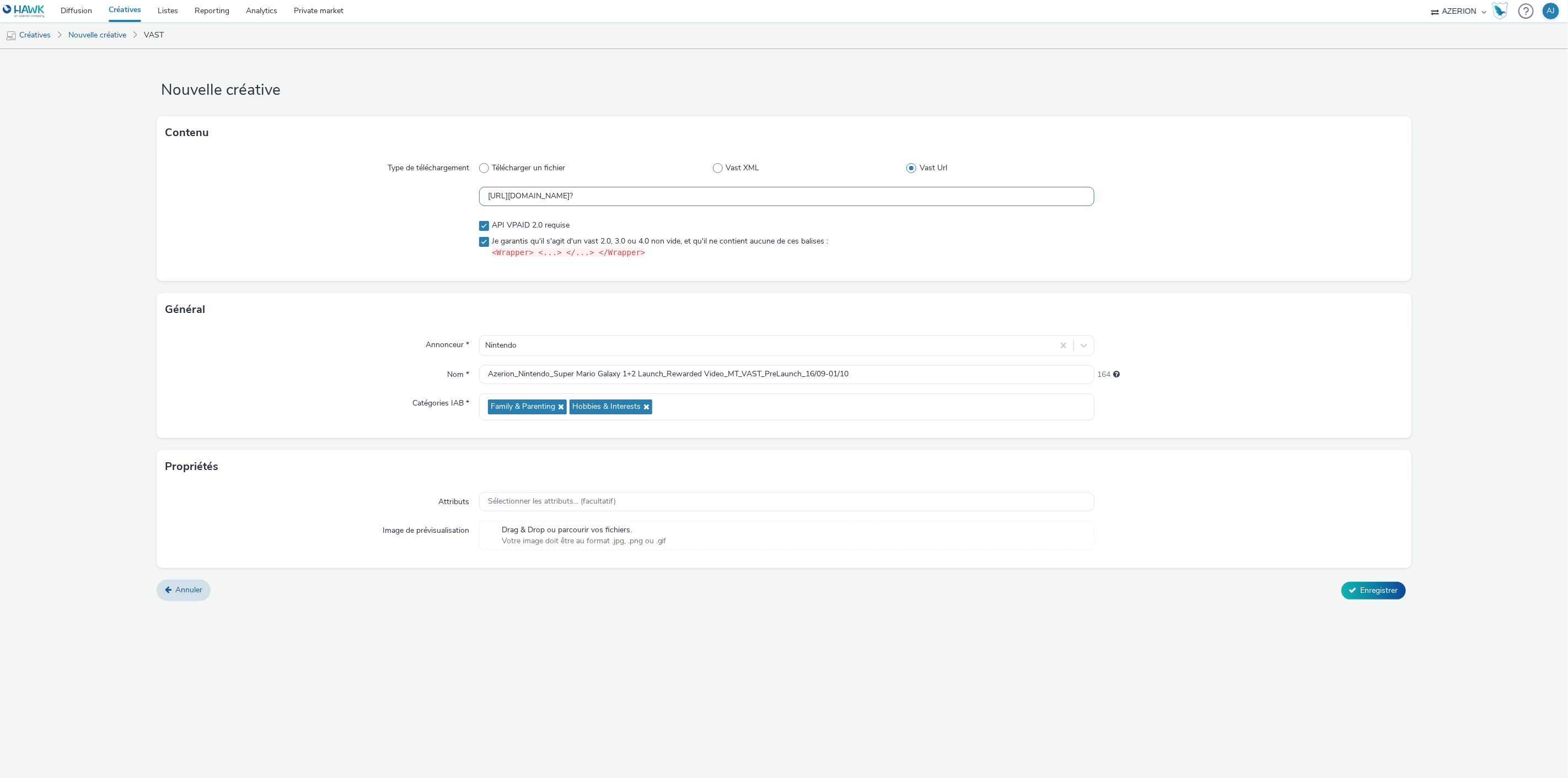
paste input "us_privacy=${US_PRIVACY}&pbMethods=[PLAYBACKMETHODS]|[CONTINUOUSPLAY]|[TIMESINC…"
click at [1112, 246] on div at bounding box center [1248, 239] width 308 height 47
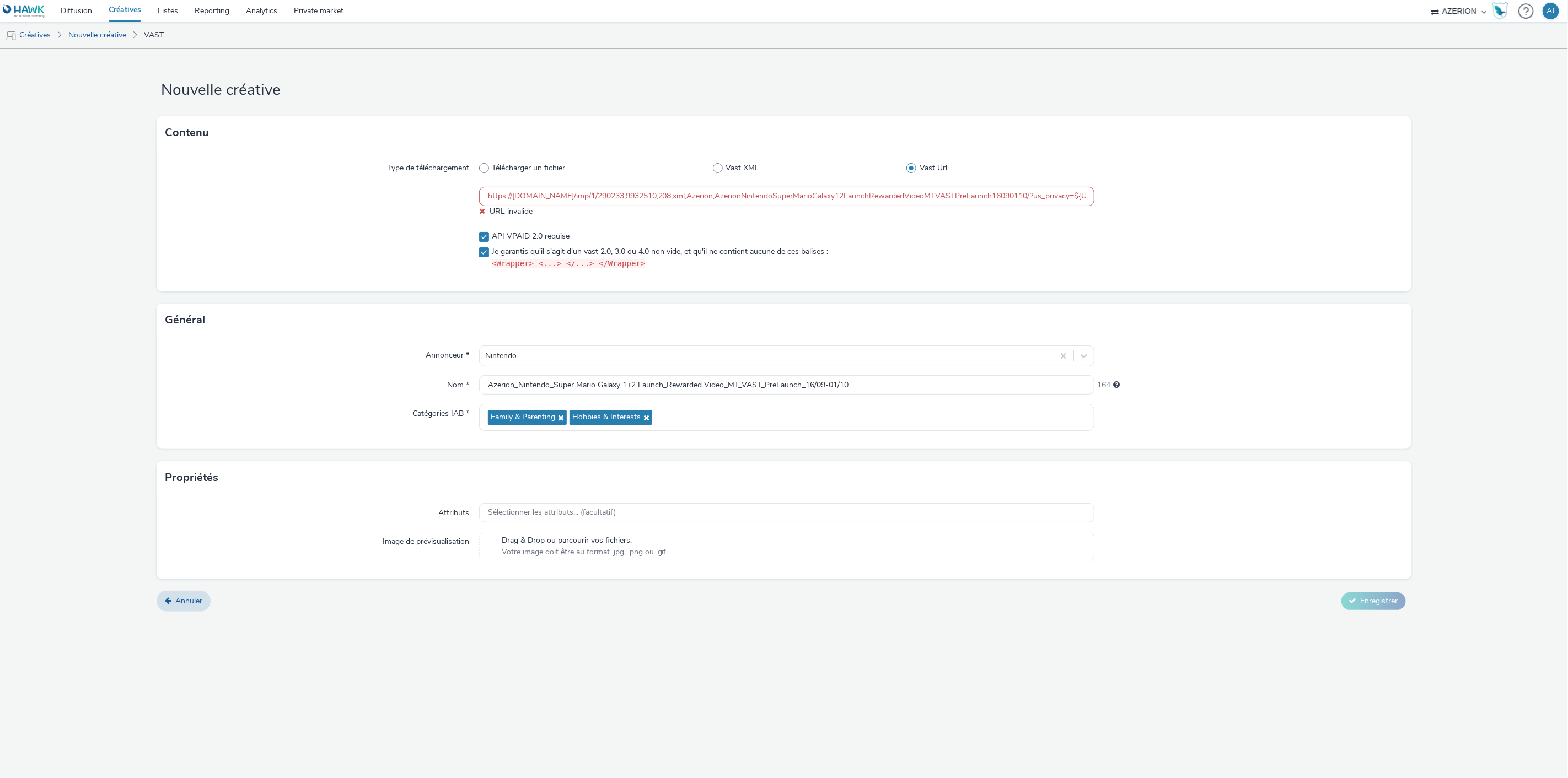
click at [1010, 208] on div "https://servedby.flashtalking.com/imp/1/290233;9932510;208;xml;Azerion;AzerionN…" at bounding box center [787, 202] width 616 height 30
drag, startPoint x: 1082, startPoint y: 198, endPoint x: 1184, endPoint y: 202, distance: 102.1
click at [1186, 202] on div "https://servedby.flashtalking.com/imp/1/290233;9932510;208;xml;Azerion;AzerionN…" at bounding box center [784, 202] width 1237 height 30
click at [1055, 201] on input "https://servedby.flashtalking.com/imp/1/290233;9932510;208;xml;Azerion;AzerionN…" at bounding box center [787, 196] width 616 height 20
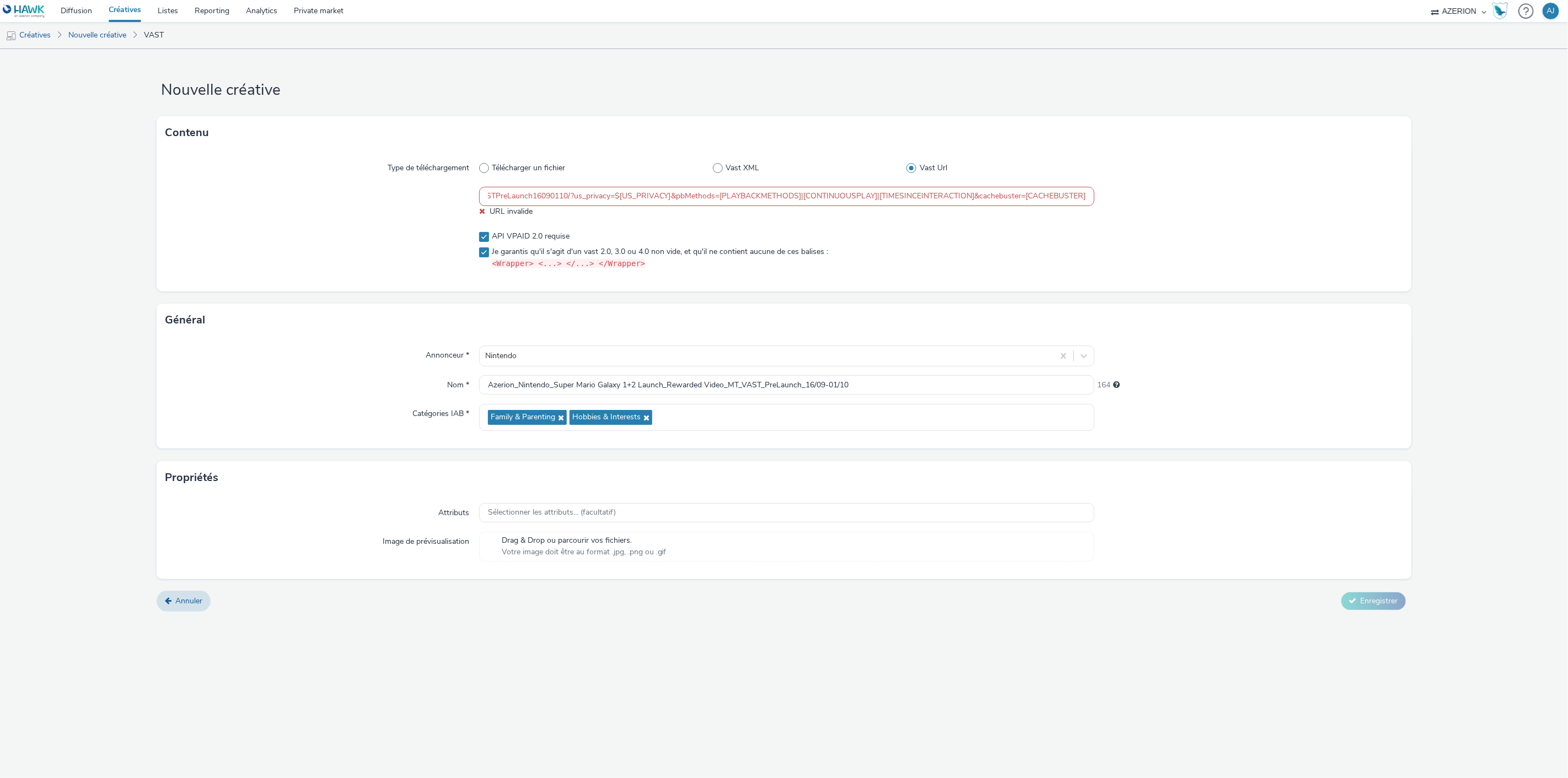
click at [951, 198] on input "https://servedby.flashtalking.com/imp/1/290233;9932510;208;xml;Azerion;AzerionN…" at bounding box center [787, 196] width 616 height 20
drag, startPoint x: 1087, startPoint y: 194, endPoint x: 570, endPoint y: 200, distance: 517.0
click at [570, 200] on input "https://servedby.flashtalking.com/imp/1/290233;9932510;208;xml;Azerion;AzerionN…" at bounding box center [787, 196] width 616 height 20
paste input "gdpr=${GDPR}&gdpr_consent=${GDPR_CONSENT_78}"
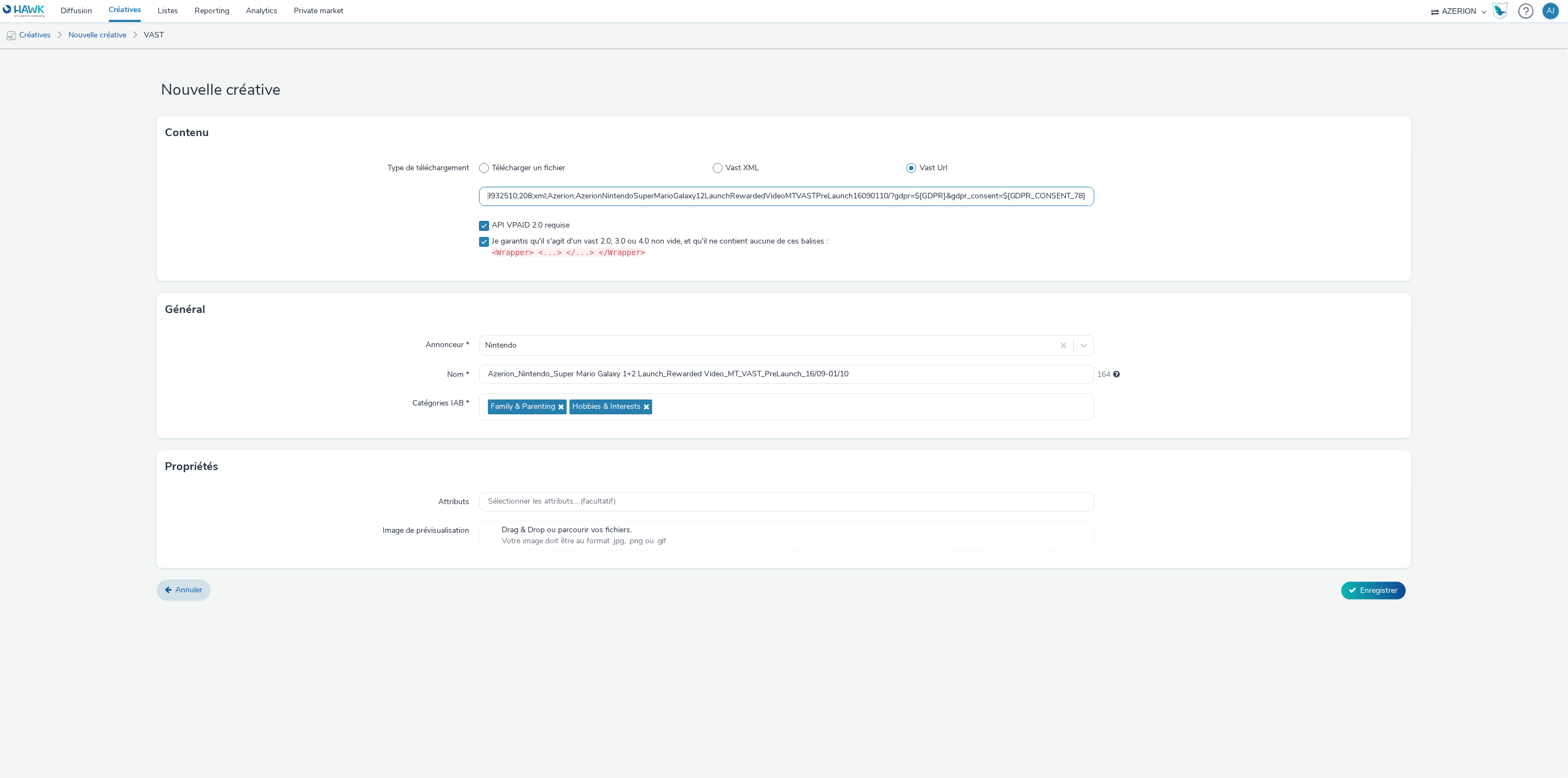
scroll to position [0, 175]
click at [1044, 234] on div "API VPAID 2.0 requise Je garantis qu'il s'agit d'un vast 2.0, 3.0 ou 4.0 non vi…" at bounding box center [787, 239] width 616 height 39
click at [882, 203] on input "https://servedby.flashtalking.com/imp/1/290233;9932510;208;xml;Azerion;AzerionN…" at bounding box center [787, 196] width 616 height 20
paste input "&us_privacy=${US_PRIVACY}"
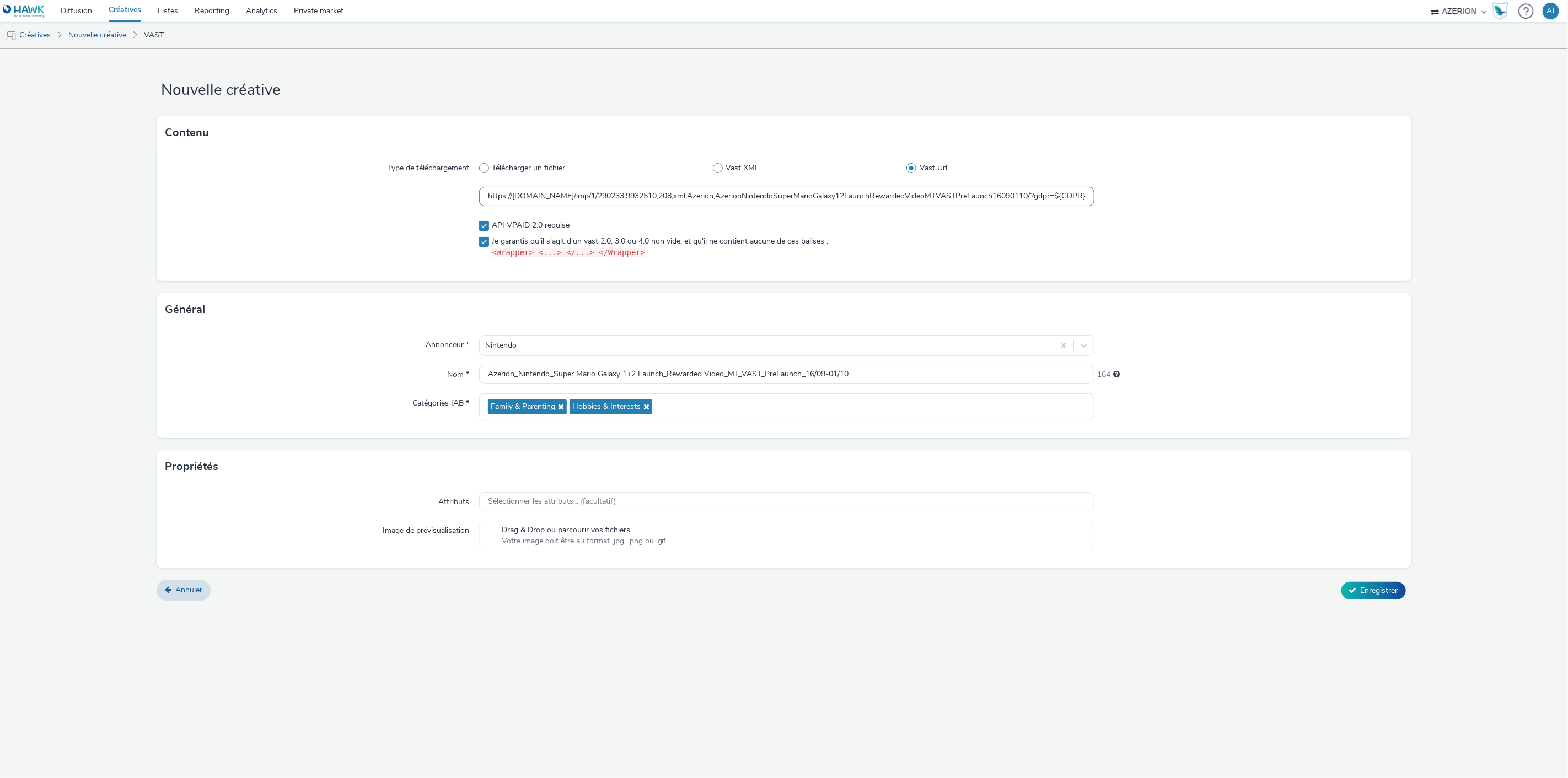
scroll to position [0, 278]
click at [895, 217] on div "API VPAID 2.0 requise Je garantis qu'il s'agit d'un vast 2.0, 3.0 ou 4.0 non vi…" at bounding box center [787, 239] width 616 height 47
drag, startPoint x: 1023, startPoint y: 200, endPoint x: 1032, endPoint y: 198, distance: 9.2
click at [1023, 200] on input "https://servedby.flashtalking.com/imp/1/290233;9932510;208;xml;Azerion;AzerionN…" at bounding box center [787, 196] width 616 height 20
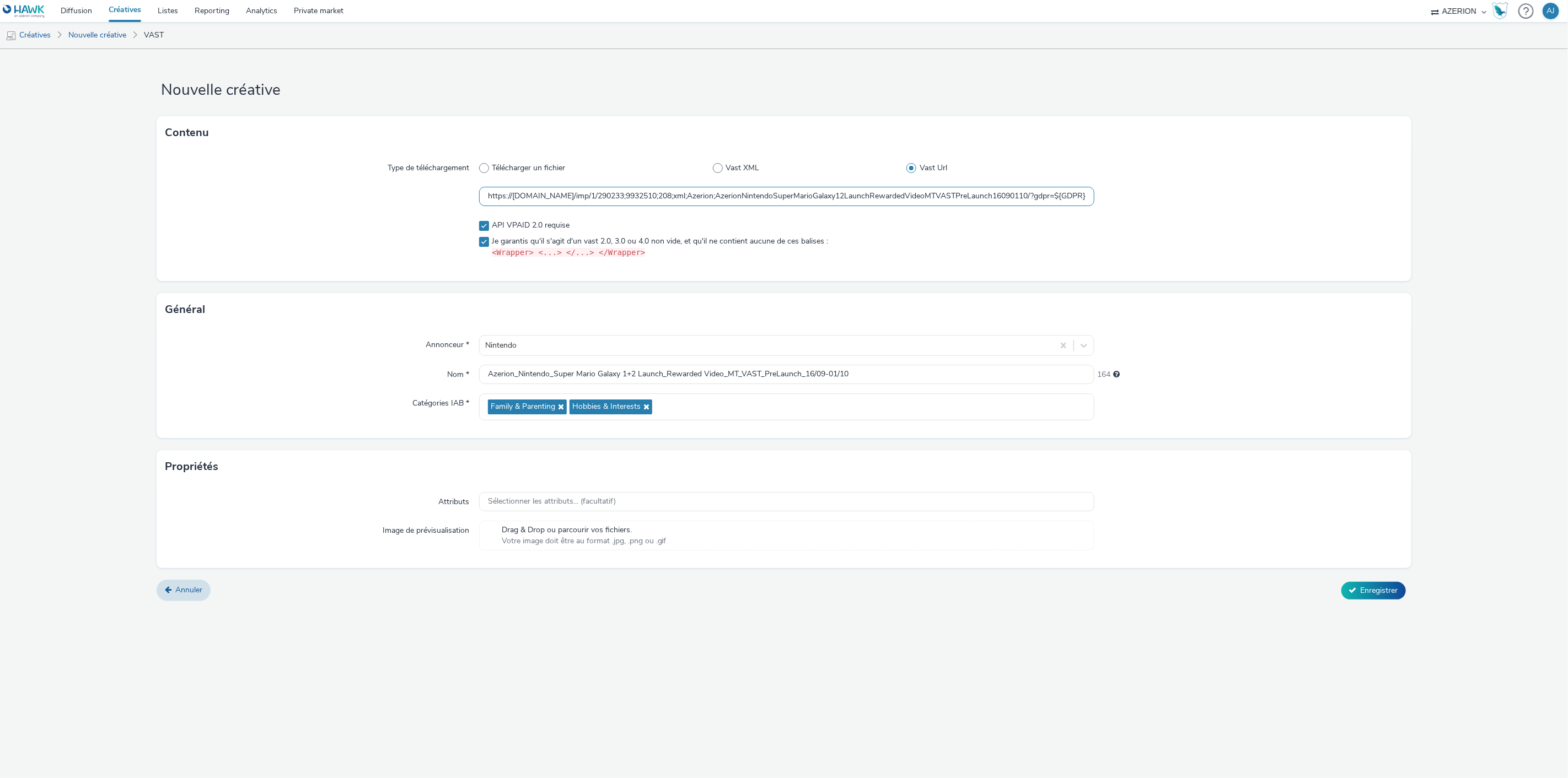
scroll to position [0, 278]
drag, startPoint x: 1040, startPoint y: 197, endPoint x: 1117, endPoint y: 192, distance: 77.2
click at [1269, 200] on div "https://servedby.flashtalking.com/imp/1/290233;9932510;208;xml;Azerion;AzerionN…" at bounding box center [784, 196] width 1237 height 20
click at [1088, 193] on input "https://servedby.flashtalking.com/imp/1/290233;9932510;208;xml;Azerion;AzerionN…" at bounding box center [787, 196] width 616 height 20
click at [1089, 193] on input "https://servedby.flashtalking.com/imp/1/290233;9932510;208;xml;Azerion;AzerionN…" at bounding box center [787, 196] width 616 height 20
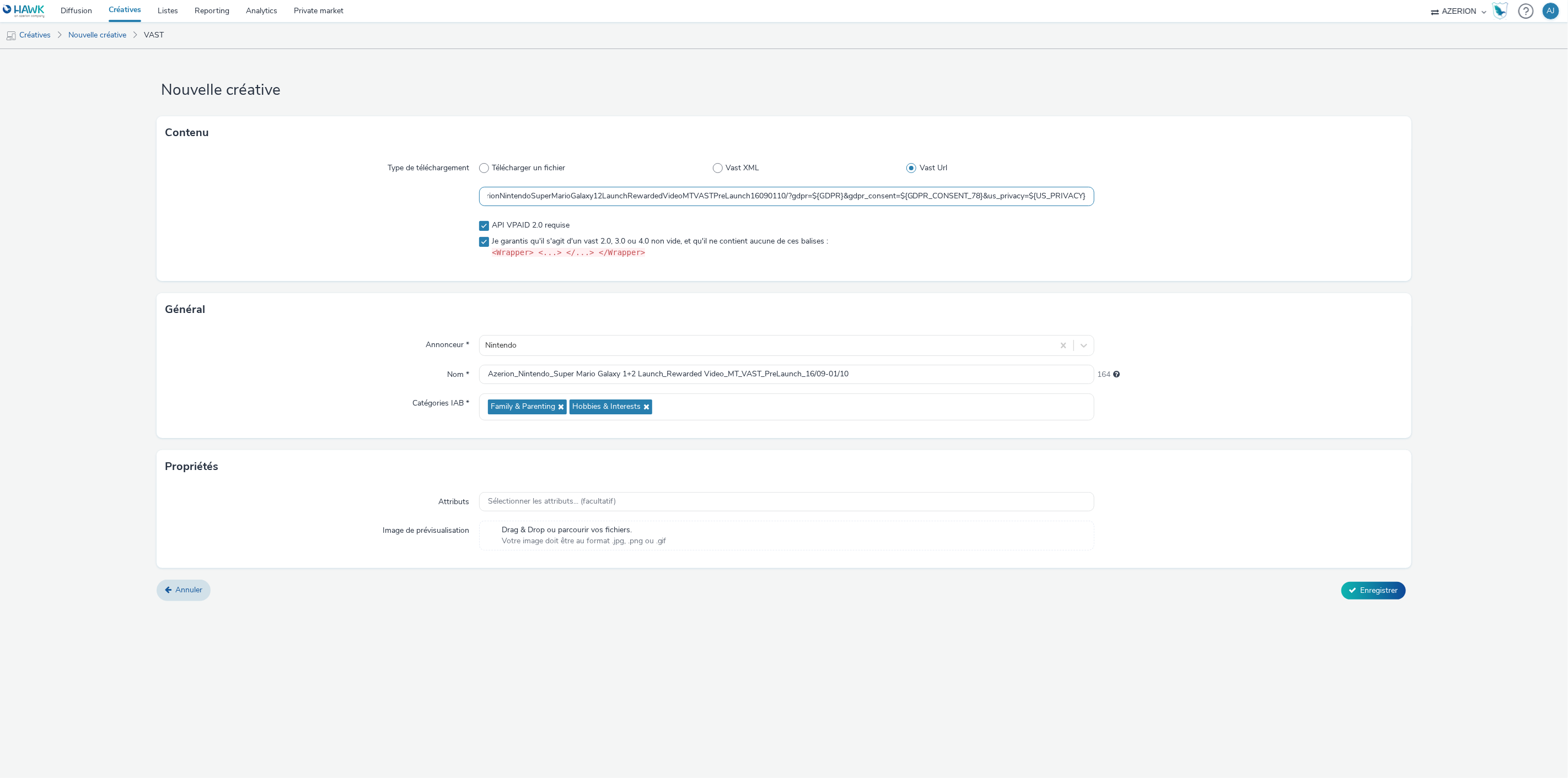
click at [1089, 193] on input "https://servedby.flashtalking.com/imp/1/290233;9932510;208;xml;Azerion;AzerionN…" at bounding box center [787, 196] width 616 height 20
paste input "&cachebuster=[CACHEBUSTER]"
click at [1165, 201] on div at bounding box center [1248, 196] width 308 height 20
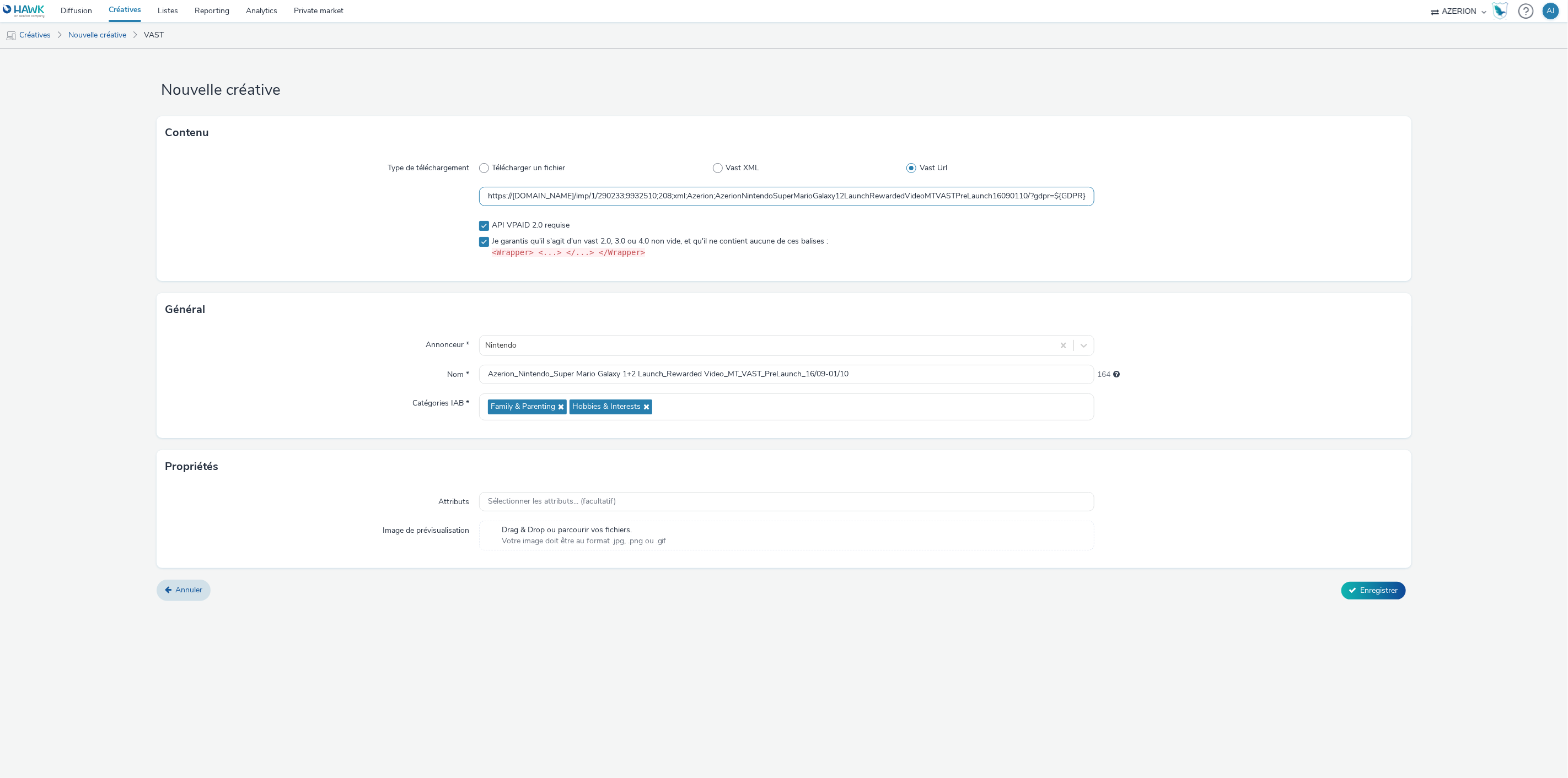
drag, startPoint x: 1110, startPoint y: 183, endPoint x: 1052, endPoint y: 201, distance: 60.7
click at [1108, 184] on div "Type de téléchargement Télécharger un fichier Vast XML Vast Url https://servedb…" at bounding box center [784, 215] width 1255 height 132
drag, startPoint x: 1115, startPoint y: 202, endPoint x: 1149, endPoint y: 202, distance: 34.0
click at [1149, 202] on div "https://servedby.flashtalking.com/imp/1/290233;9932510;208;xml;Azerion;AzerionN…" at bounding box center [784, 196] width 1237 height 20
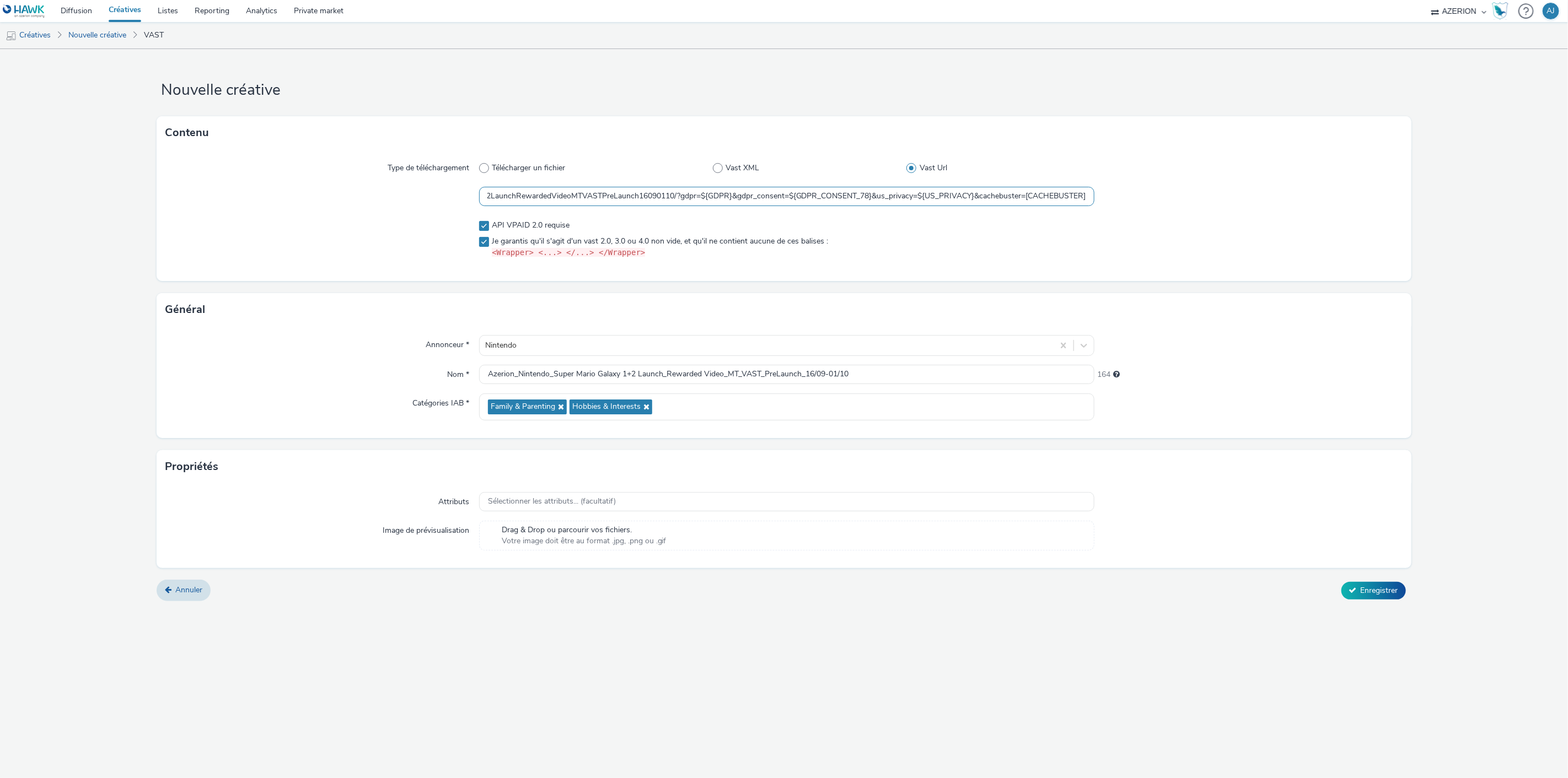
click at [1044, 198] on input "https://servedby.flashtalking.com/imp/1/290233;9932510;208;xml;Azerion;AzerionN…" at bounding box center [787, 196] width 616 height 20
click at [975, 196] on input "https://servedby.flashtalking.com/imp/1/290233;9932510;208;xml;Azerion;AzerionN…" at bounding box center [787, 196] width 616 height 20
paste input "pbMethods=[PLAYBACKMETHODS]|[CONTINUOUSPLAY]|[TIMESINCEINTERACTION]&"
type input "https://servedby.flashtalking.com/imp/1/290233;9932510;208;xml;Azerion;AzerionN…"
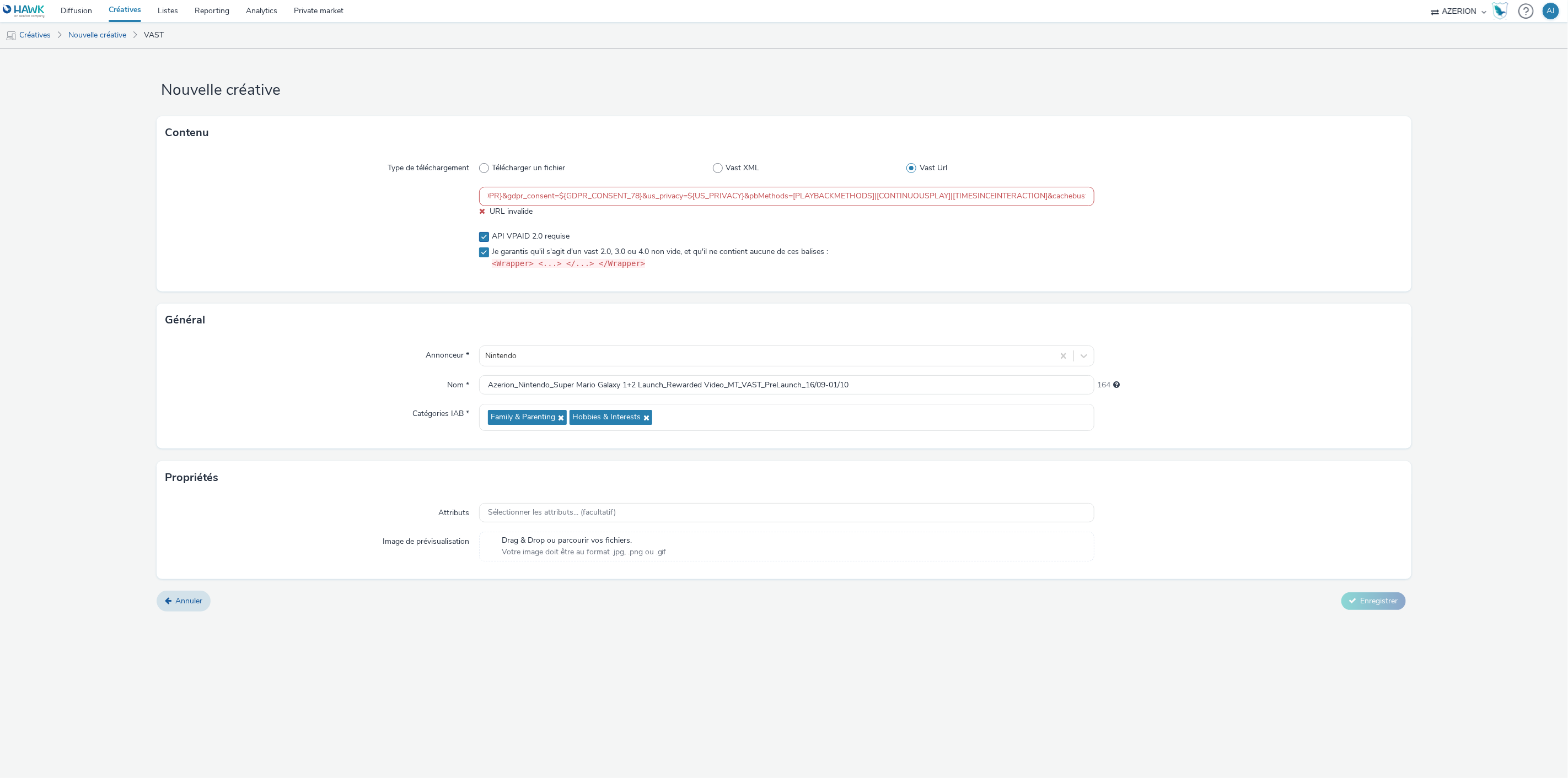
click at [990, 219] on div "Type de téléchargement Télécharger un fichier Vast XML Vast Url https://servedb…" at bounding box center [784, 221] width 1255 height 142
click at [1065, 234] on label "API VPAID 2.0 requise" at bounding box center [787, 236] width 616 height 11
checkbox input "false"
click at [819, 200] on input "https://servedby.flashtalking.com/imp/1/290233;9932510;208;xml;Azerion;AzerionN…" at bounding box center [787, 196] width 616 height 20
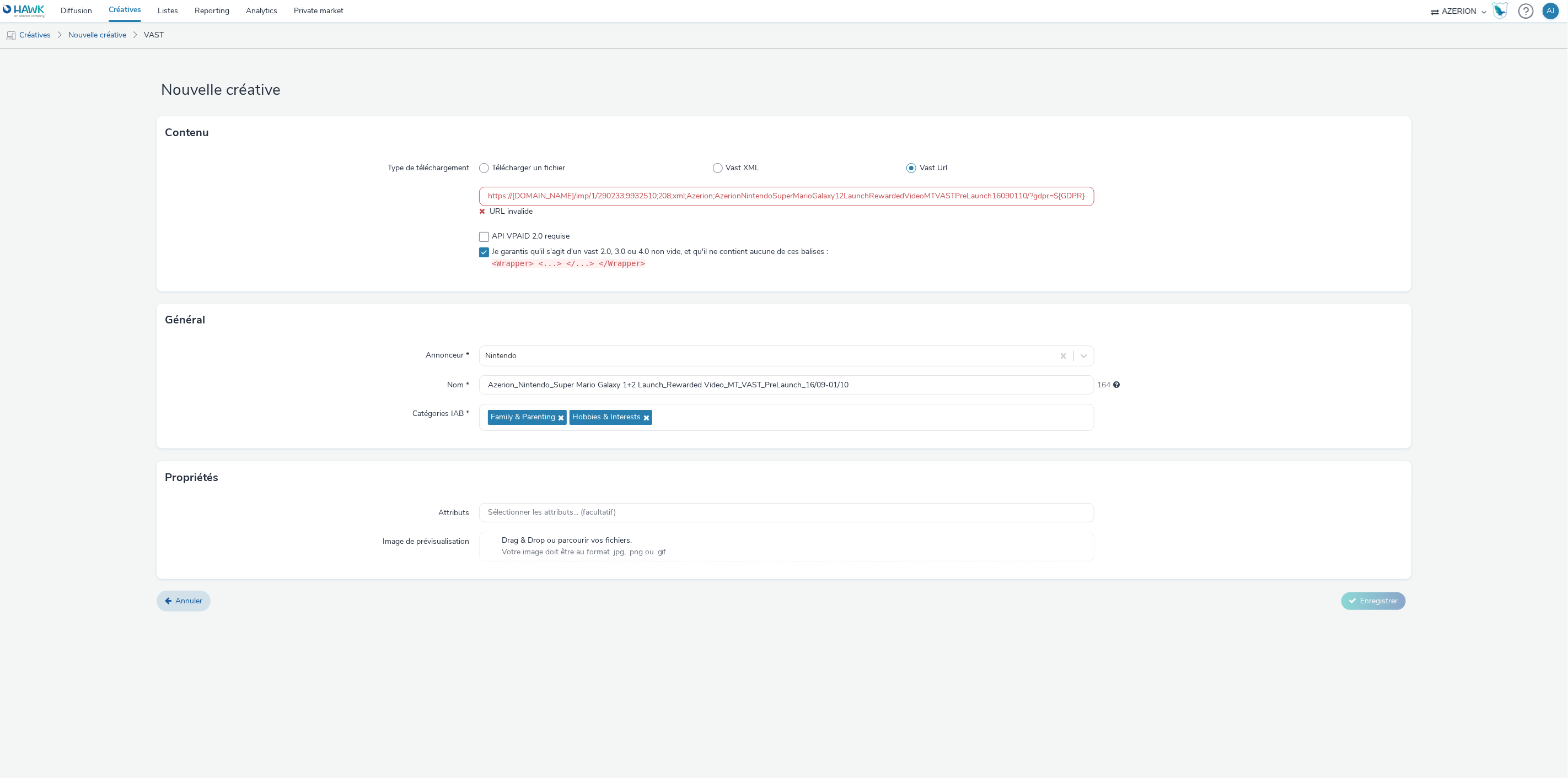
paste input "/[CONTINUOUSPLAY]/"
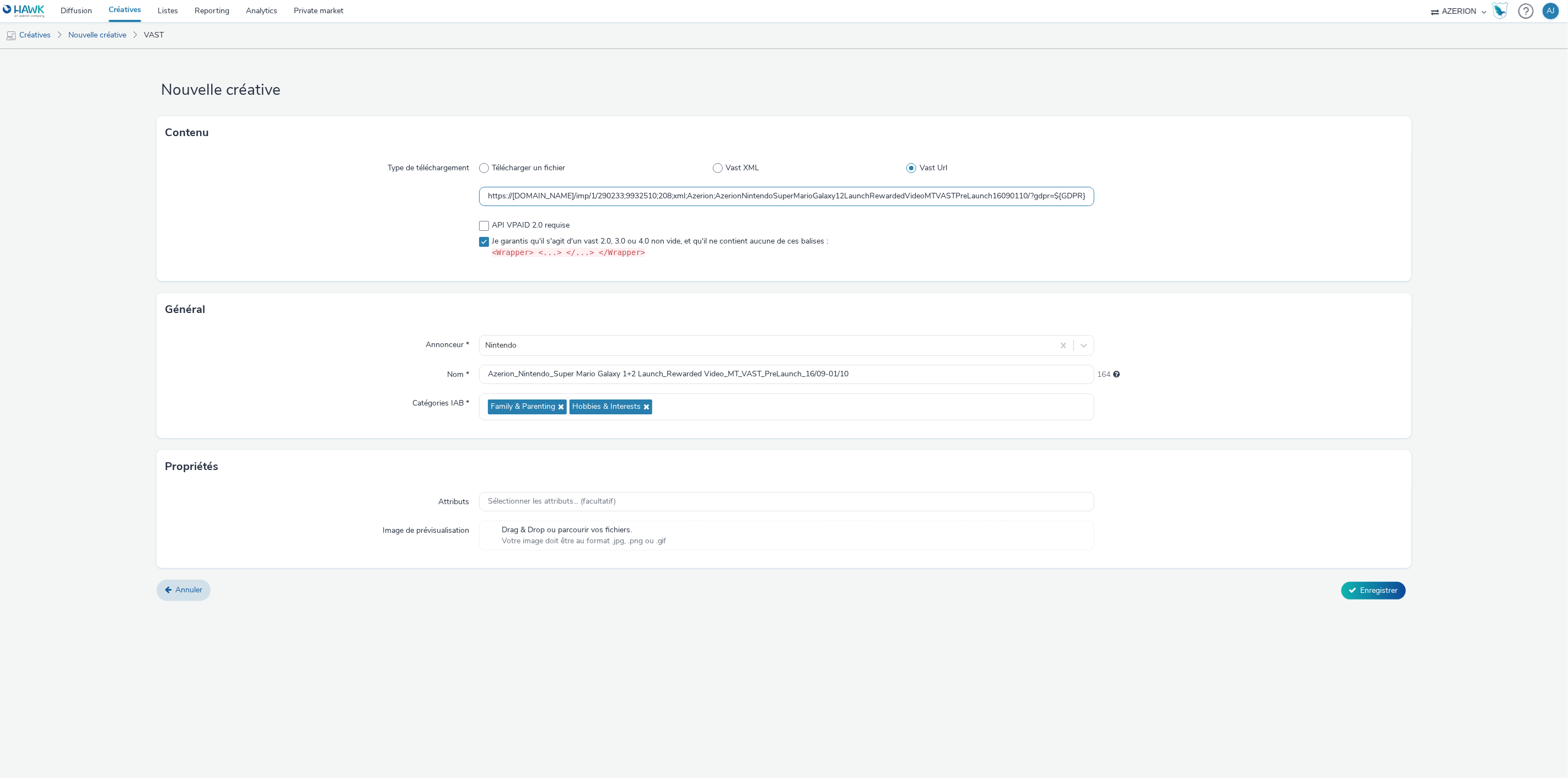
scroll to position [0, 696]
type input "https://servedby.flashtalking.com/imp/1/290233;9932510;208;xml;Azerion;AzerionN…"
click at [1133, 187] on div at bounding box center [1248, 196] width 308 height 20
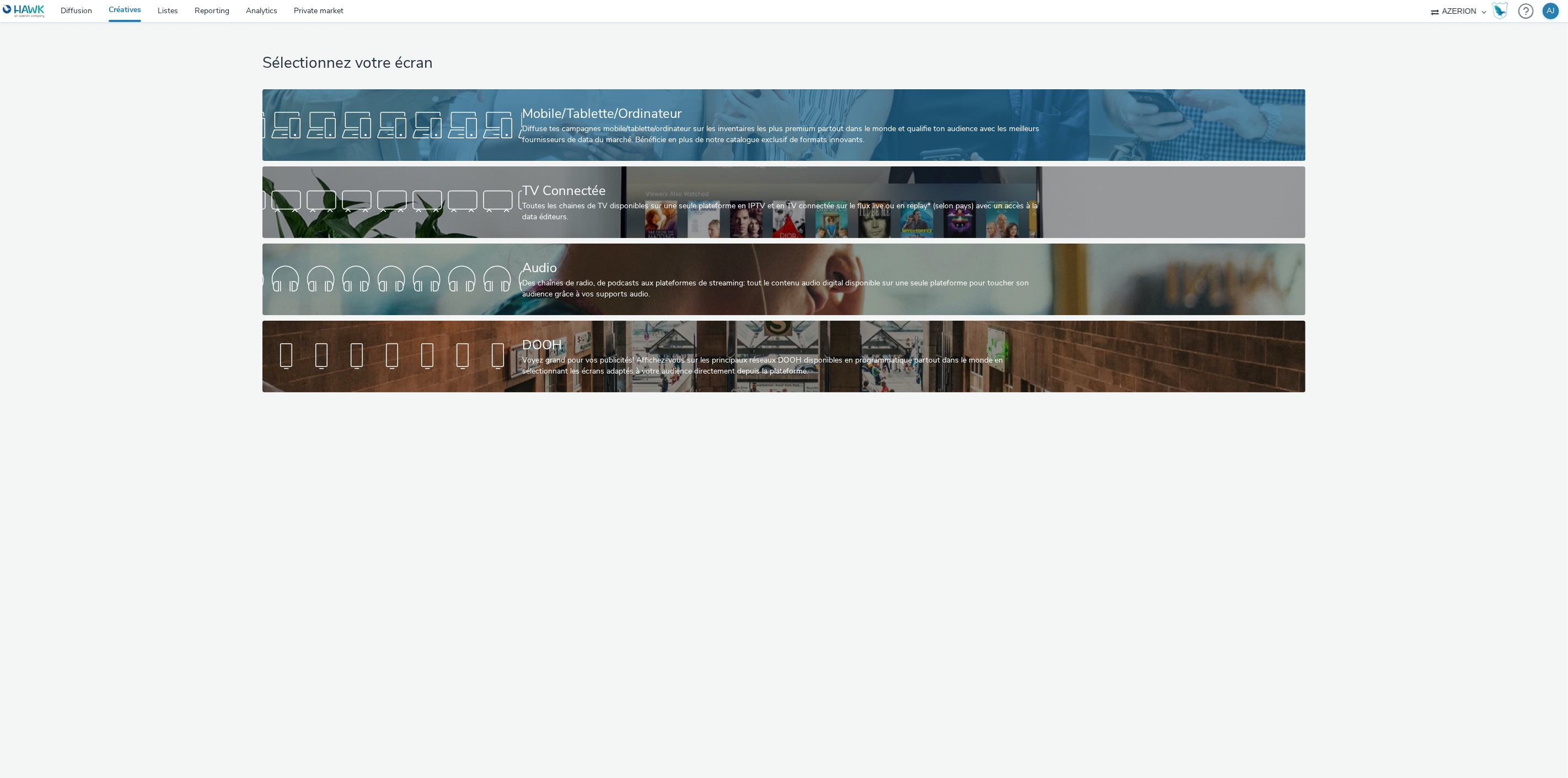
click at [468, 112] on div at bounding box center [393, 125] width 260 height 35
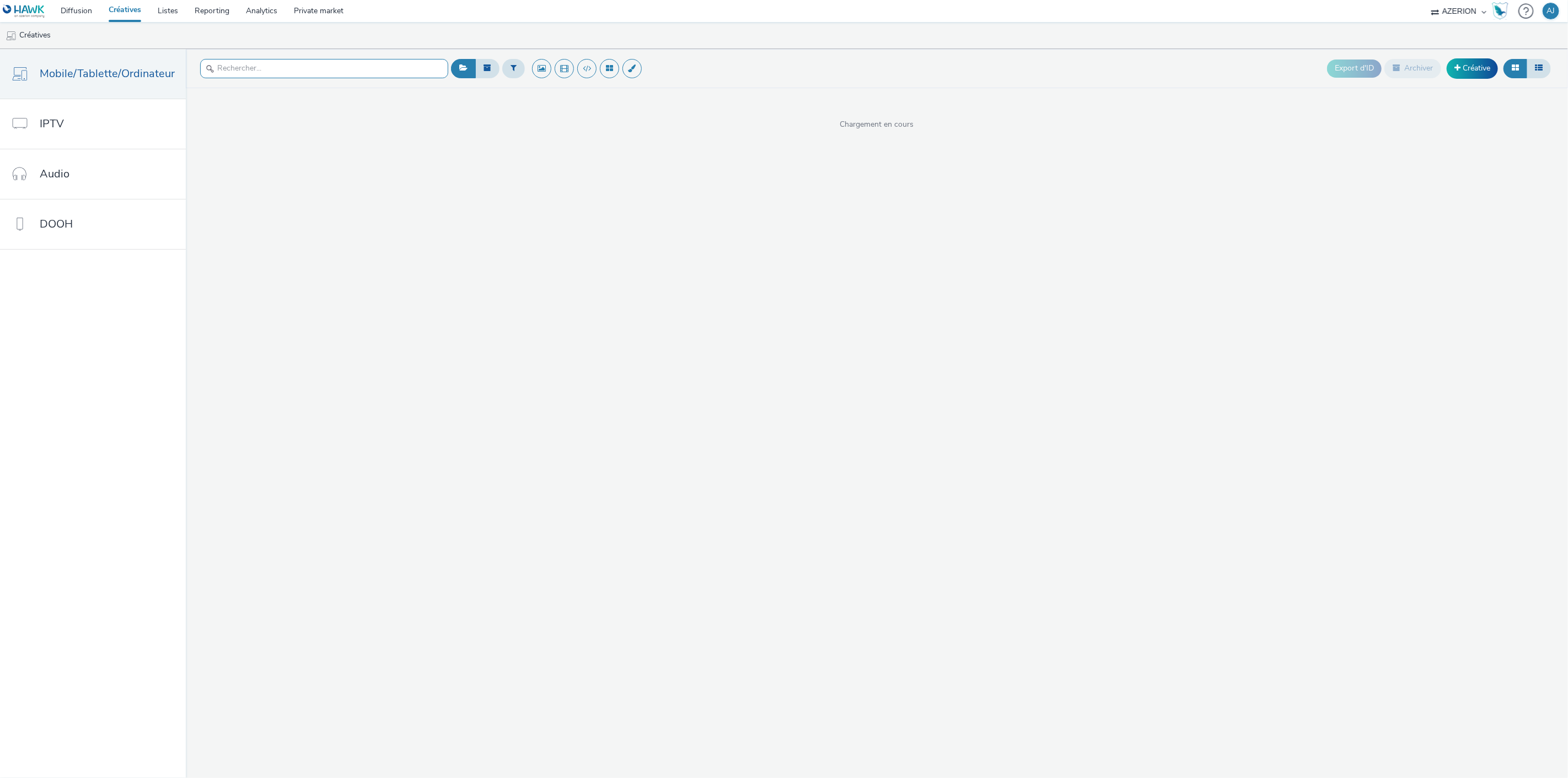
click at [360, 68] on input "text" at bounding box center [324, 68] width 248 height 20
type input "bananza"
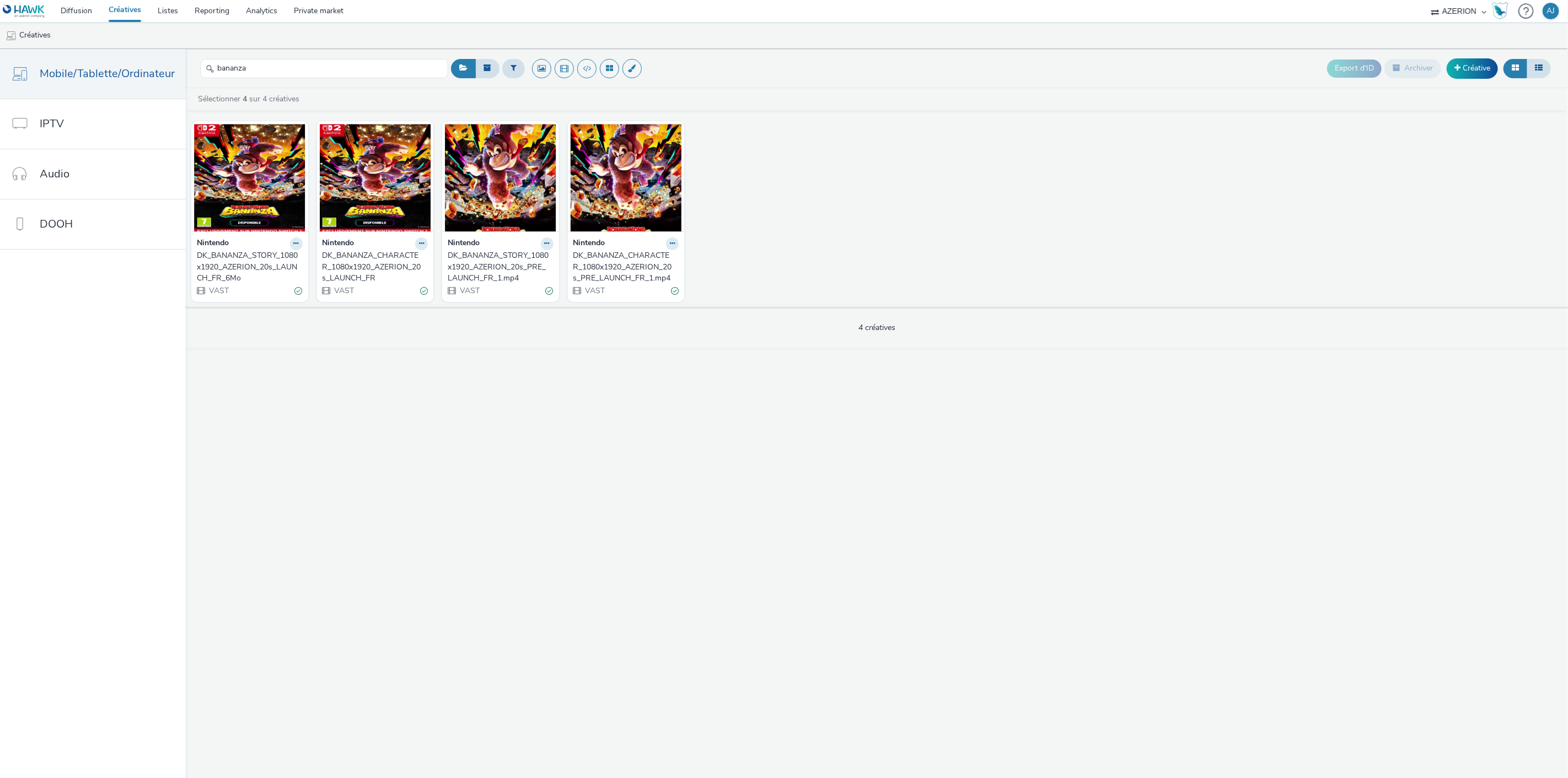
click at [252, 267] on div "DK_BANANZA_STORY_1080x1920_AZERION_20s_LAUNCH_FR_6Mo" at bounding box center [248, 267] width 102 height 34
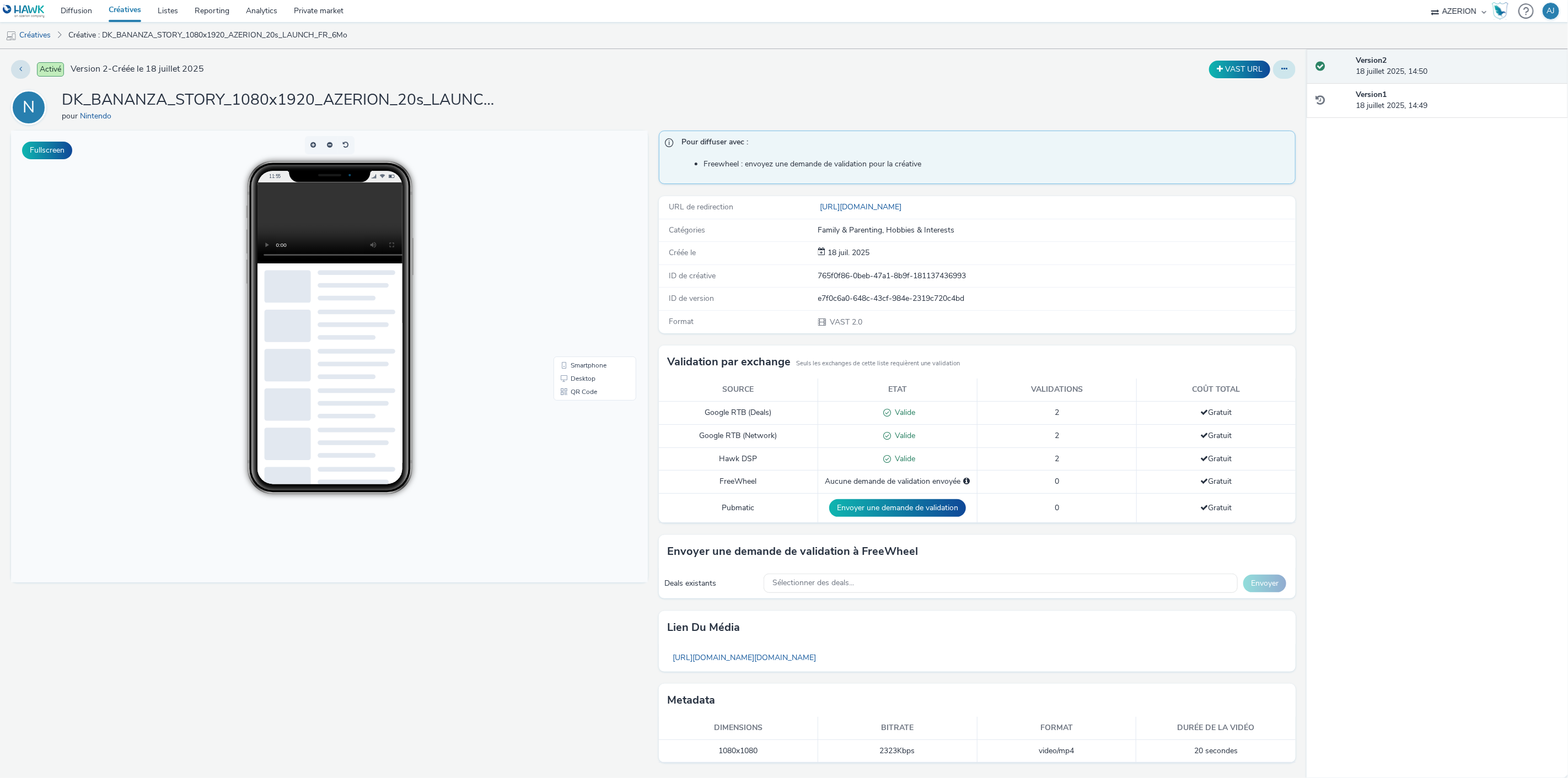
click at [1293, 72] on button at bounding box center [1284, 70] width 22 height 19
click at [1270, 94] on link "Modifier" at bounding box center [1254, 91] width 83 height 22
